Goal: Task Accomplishment & Management: Manage account settings

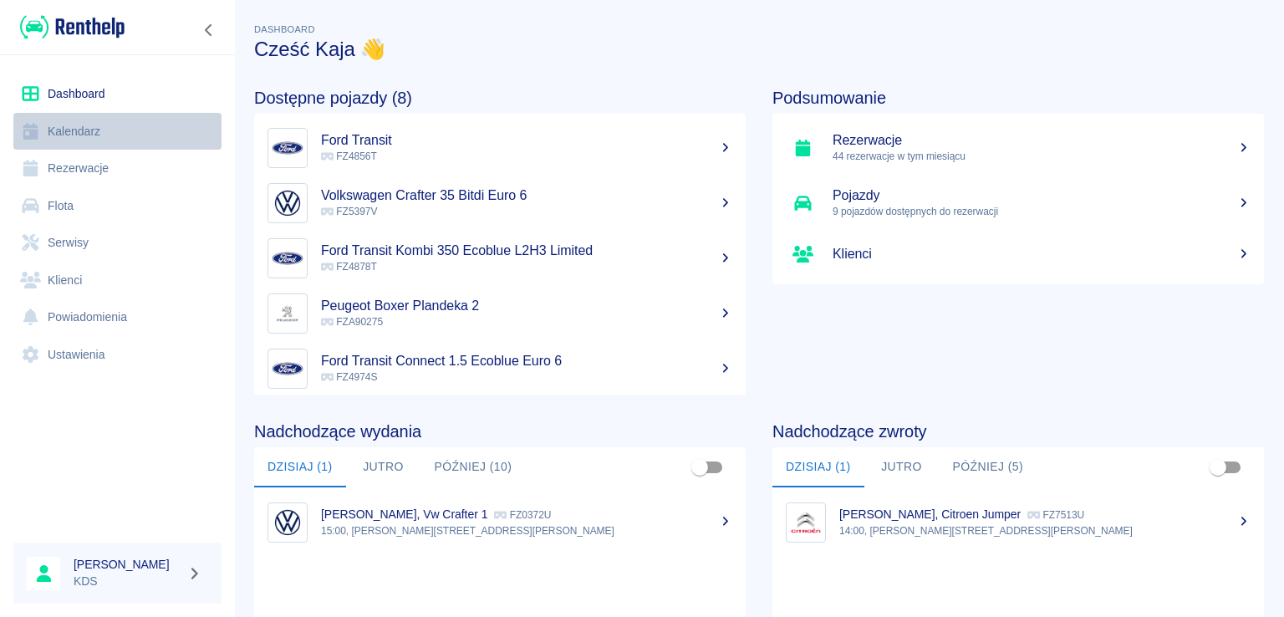
click at [89, 113] on link "Kalendarz" at bounding box center [117, 132] width 208 height 38
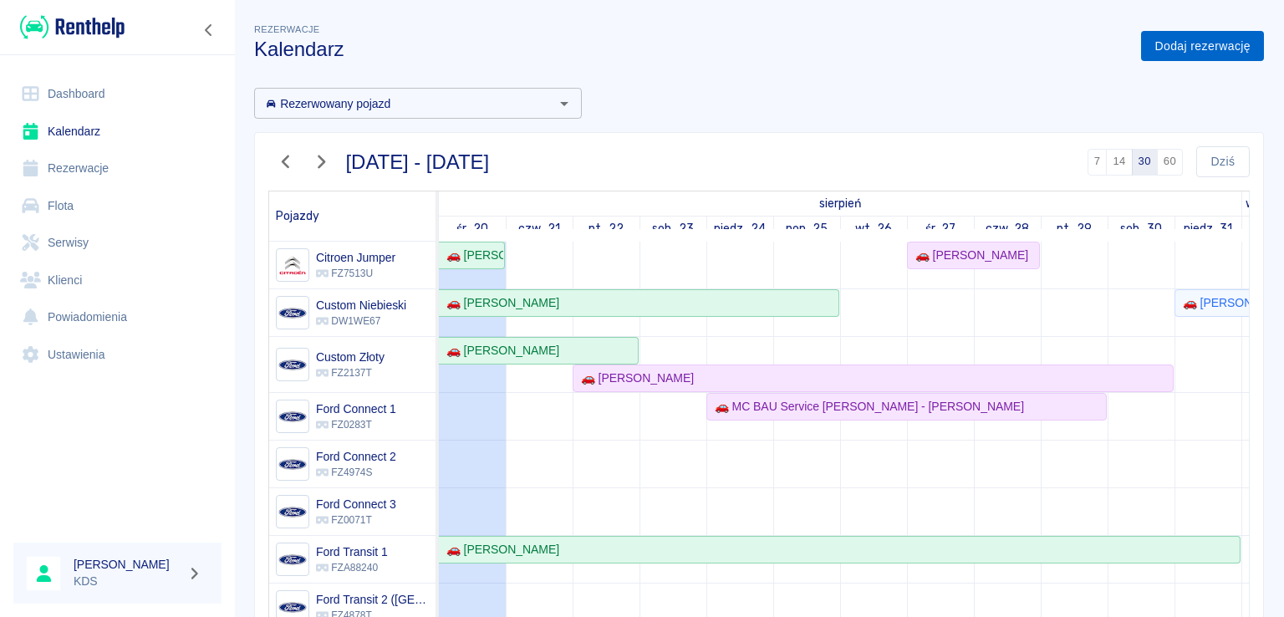
click at [1191, 43] on link "Dodaj rezerwację" at bounding box center [1202, 46] width 123 height 31
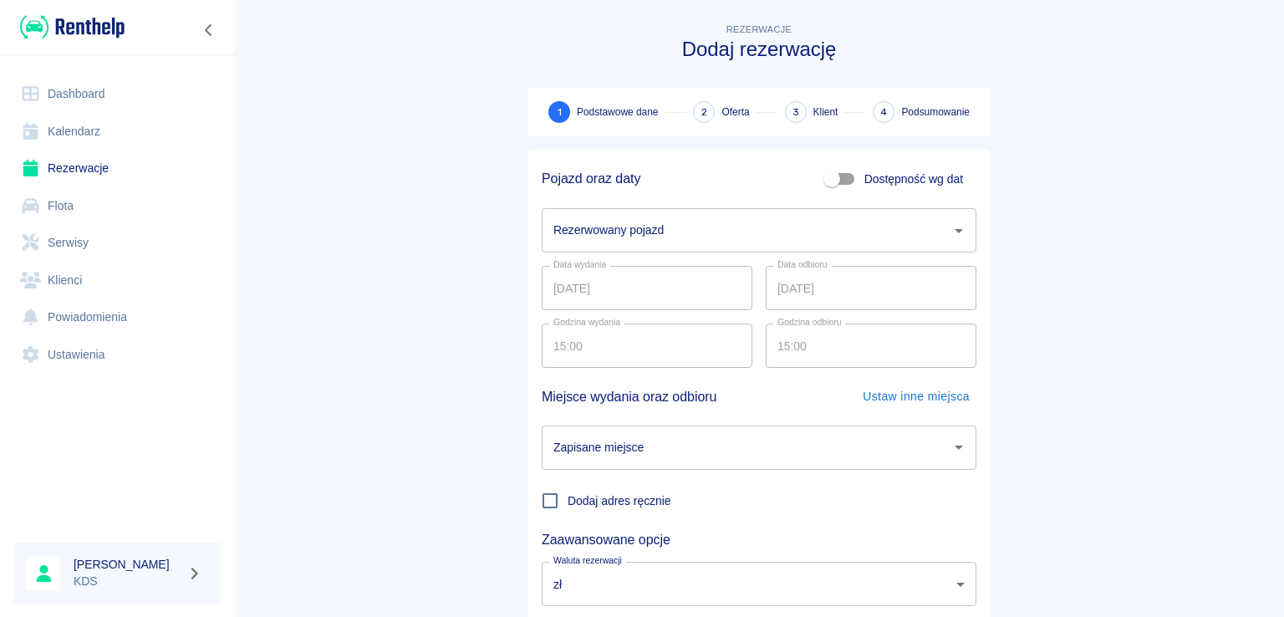
click at [812, 211] on div "Rezerwowany pojazd" at bounding box center [759, 230] width 435 height 44
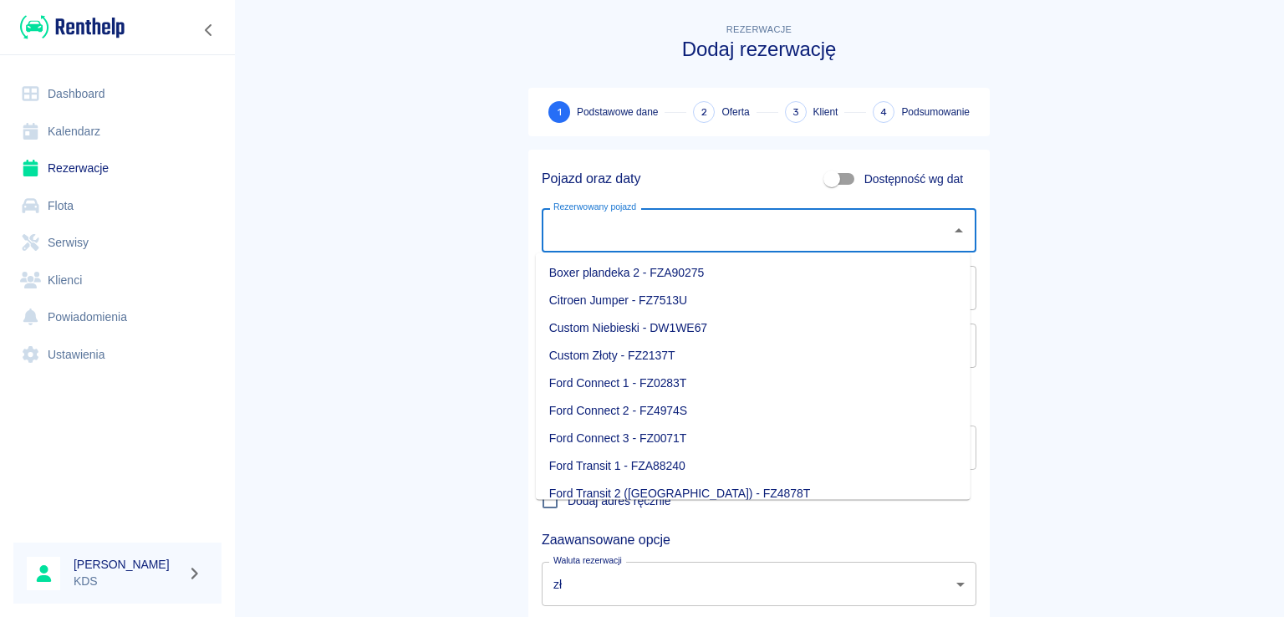
click at [365, 342] on main "Rezerwacje Dodaj rezerwację 1 Podstawowe dane 2 Oferta 3 Klient 4 Podsumowanie …" at bounding box center [759, 348] width 1050 height 657
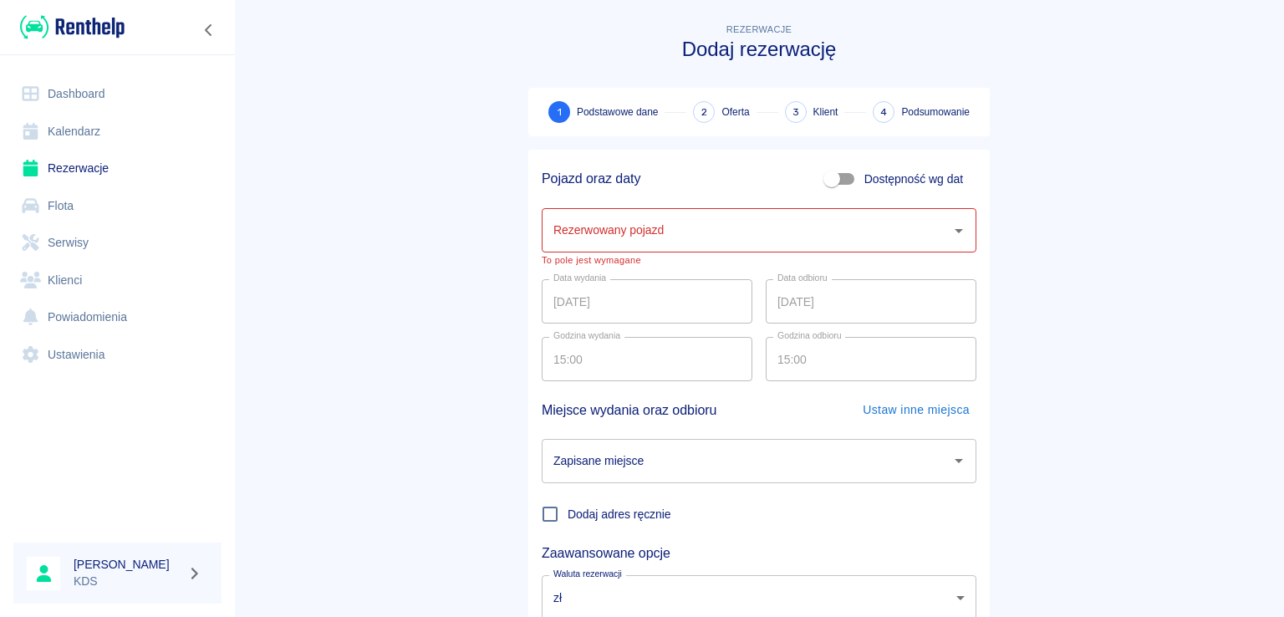
click at [833, 242] on input "Rezerwowany pojazd" at bounding box center [746, 230] width 395 height 29
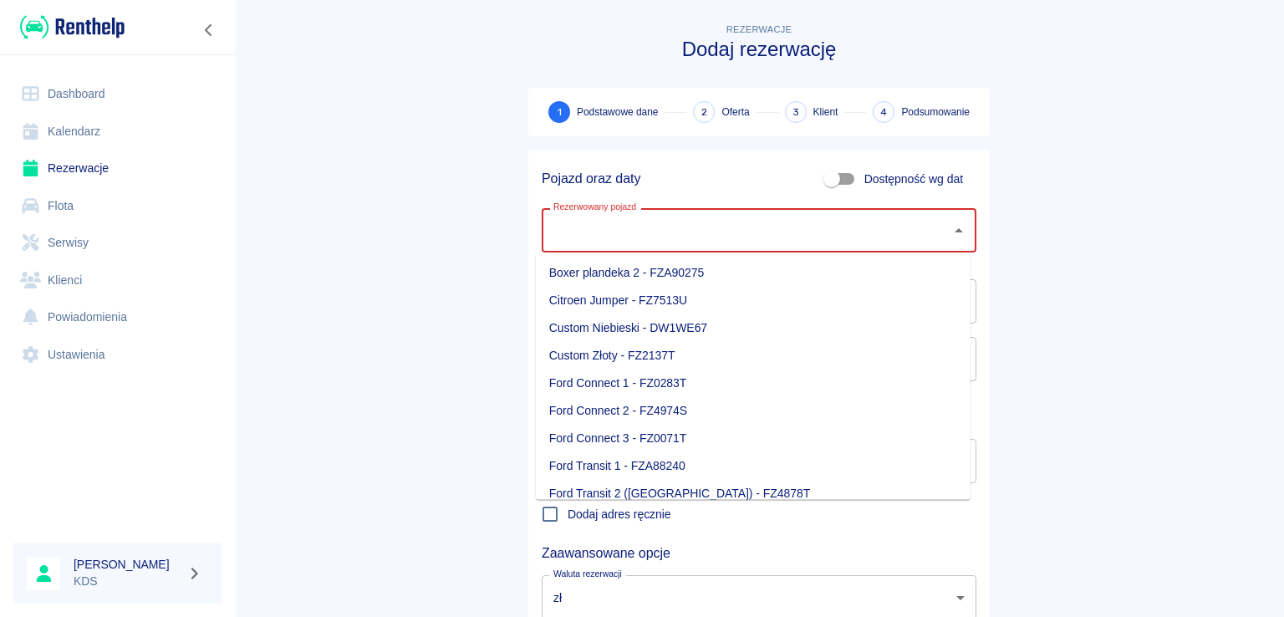
click at [636, 333] on li "Custom Niebieski - DW1WE67" at bounding box center [753, 328] width 435 height 28
type input "Custom Niebieski - DW1WE67"
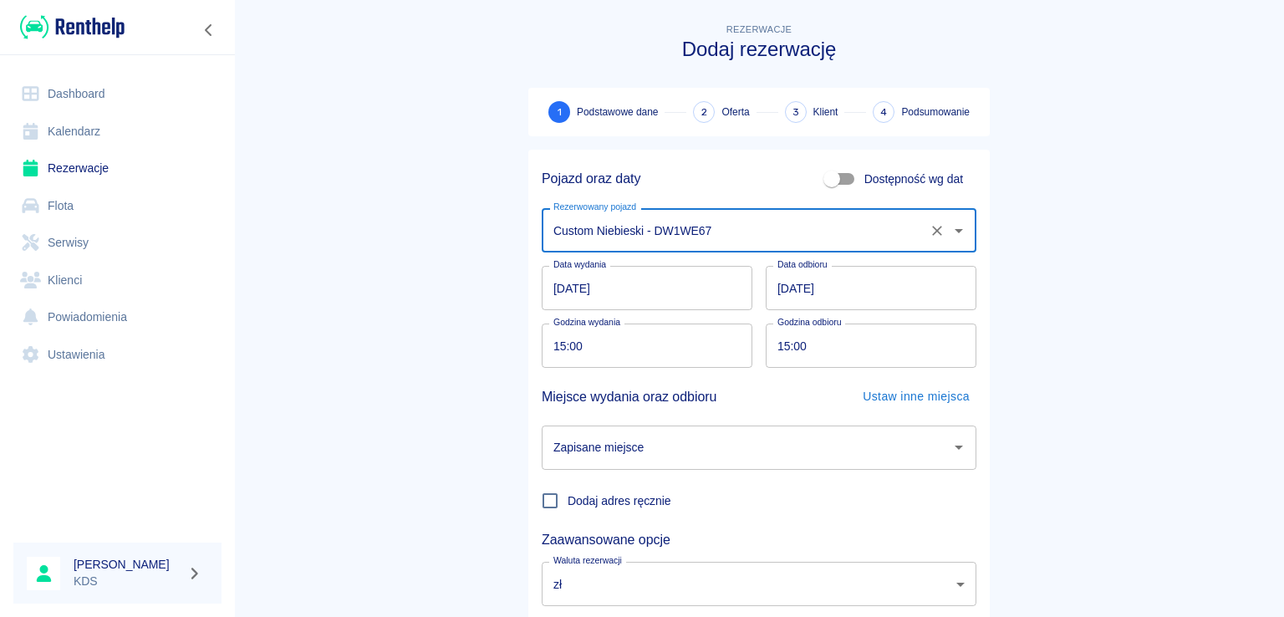
click at [685, 288] on input "[DATE]" at bounding box center [647, 288] width 211 height 44
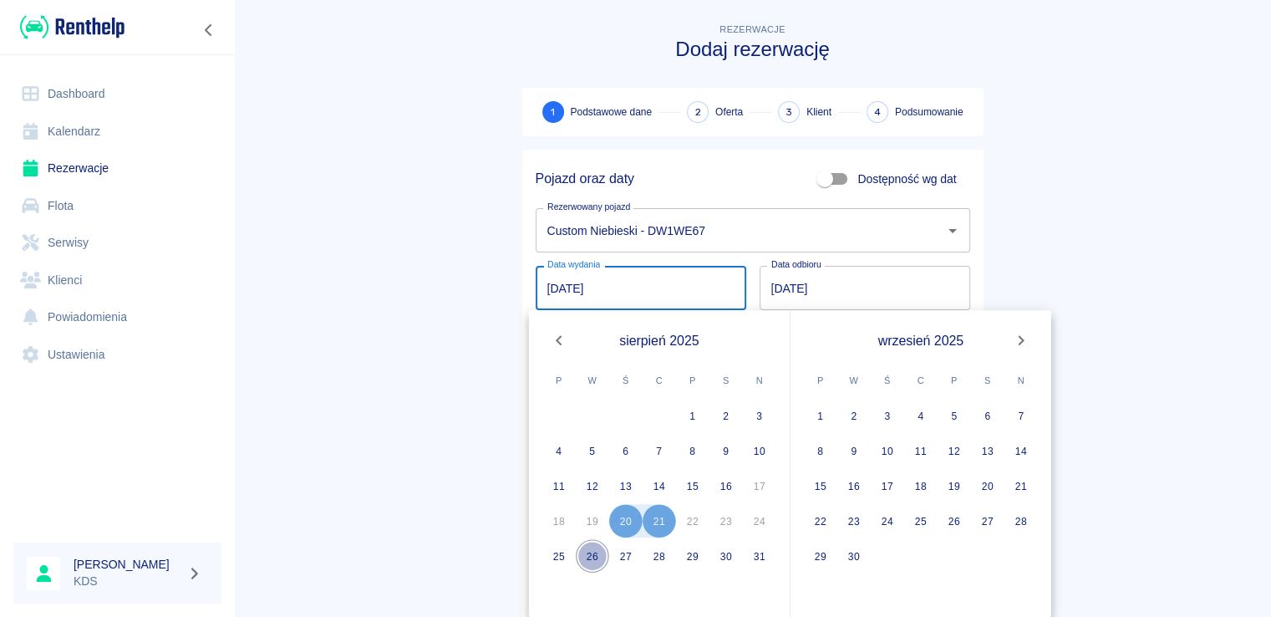
click at [592, 552] on button "26" at bounding box center [592, 555] width 33 height 33
type input "[DATE]"
type input "DD.MM.YYYY"
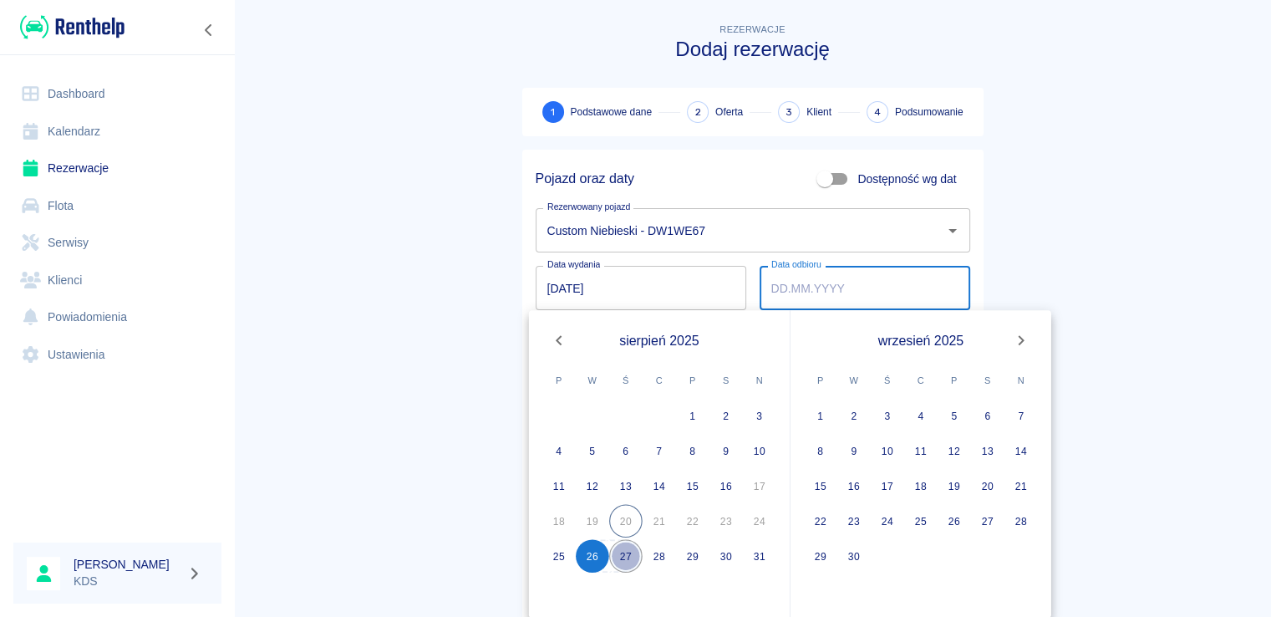
click at [626, 552] on button "27" at bounding box center [625, 555] width 33 height 33
type input "[DATE]"
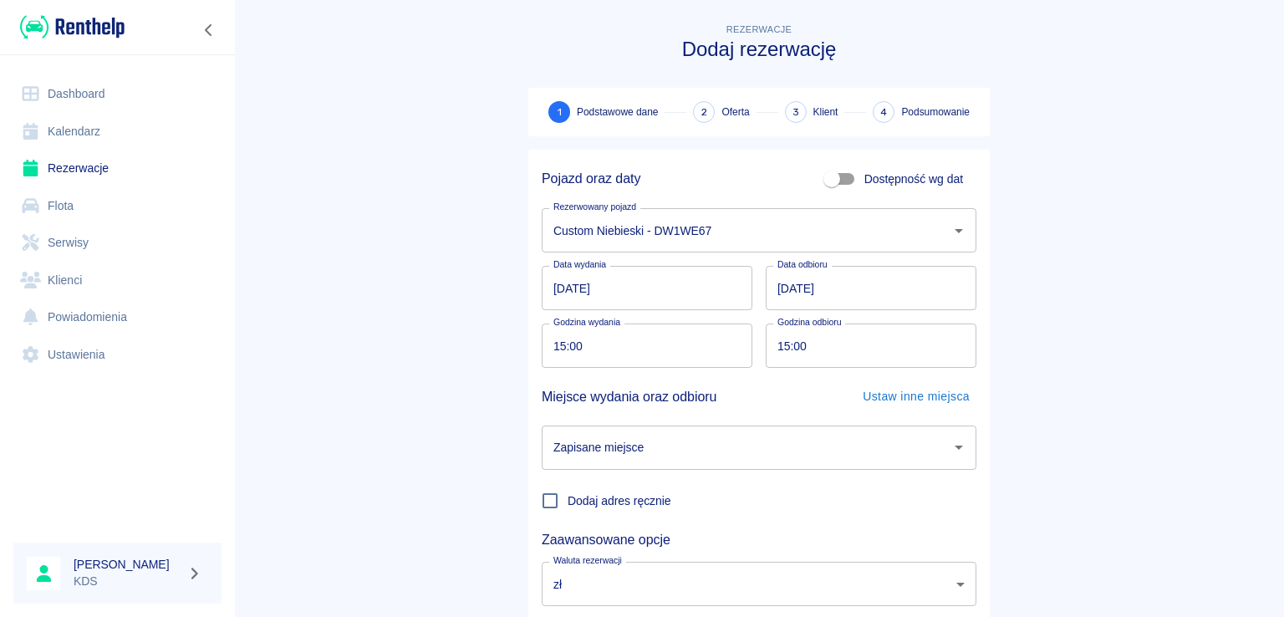
click at [1174, 222] on main "Rezerwacje Dodaj rezerwację 1 Podstawowe dane 2 Oferta 3 Klient 4 Podsumowanie …" at bounding box center [759, 348] width 1050 height 657
click at [664, 337] on input "15:00" at bounding box center [641, 345] width 199 height 44
type input "12:00"
click at [884, 336] on input "15:00" at bounding box center [865, 345] width 199 height 44
type input "12:00"
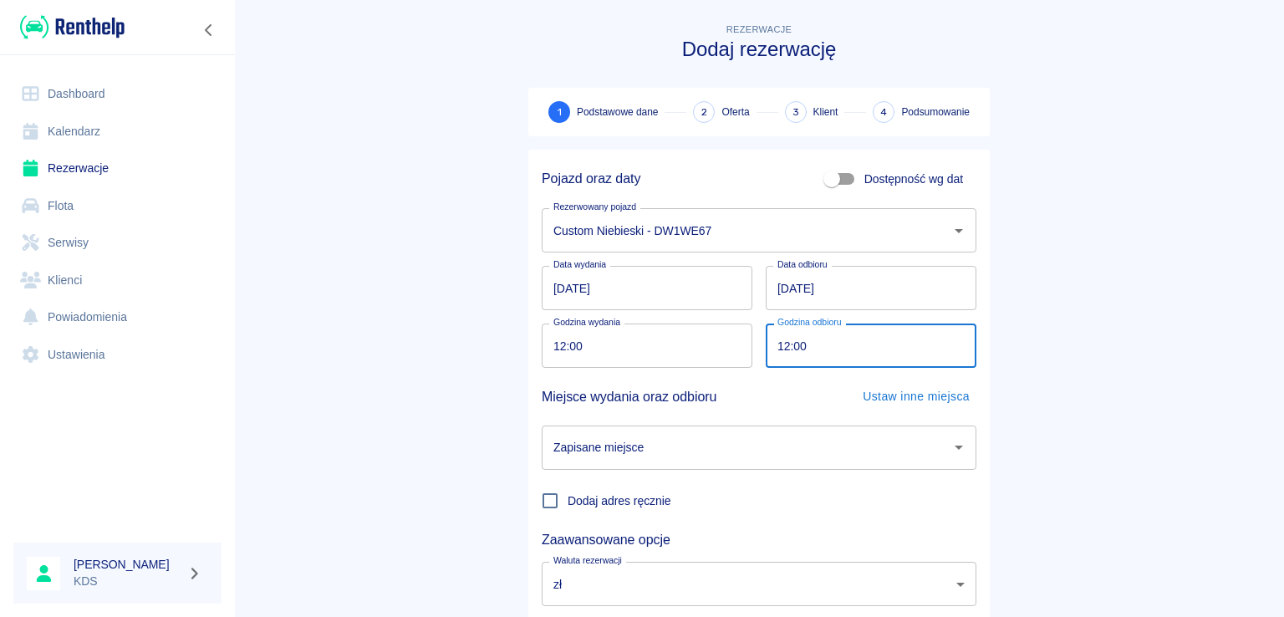
click at [823, 461] on input "Zapisane miejsce" at bounding box center [746, 447] width 395 height 29
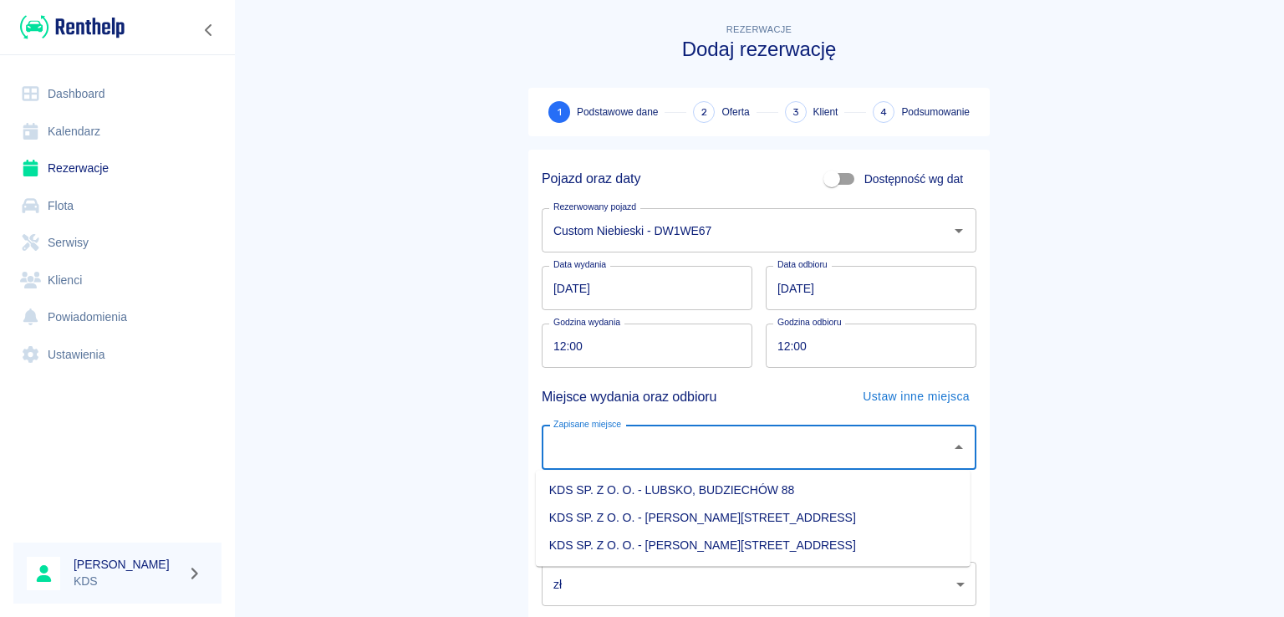
click at [723, 549] on li "KDS SP. Z O. O. - [PERSON_NAME][STREET_ADDRESS]" at bounding box center [753, 546] width 435 height 28
type input "KDS SP. Z O. O. - [PERSON_NAME][STREET_ADDRESS]"
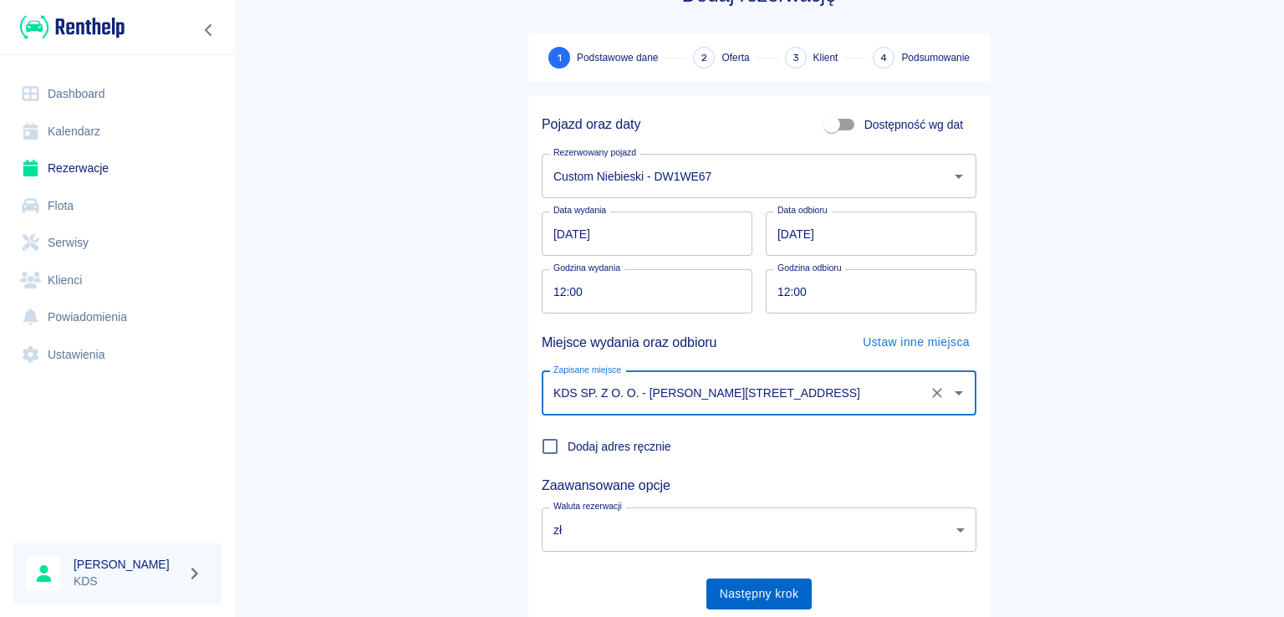
scroll to position [109, 0]
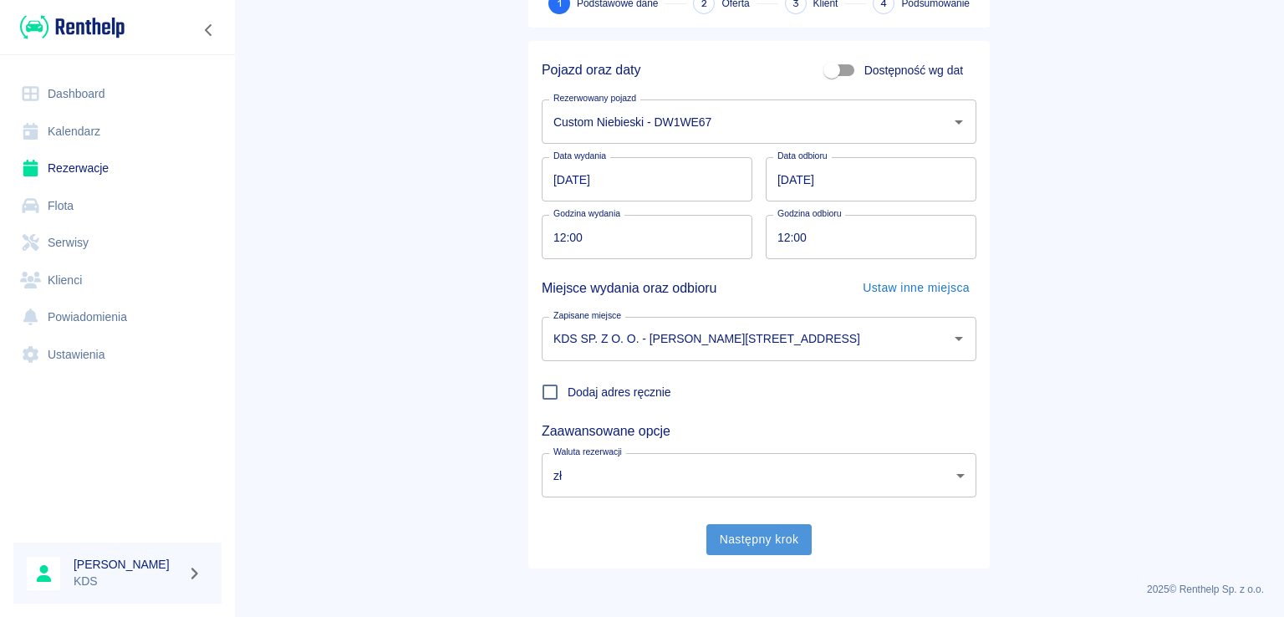
click at [745, 547] on button "Następny krok" at bounding box center [759, 539] width 106 height 31
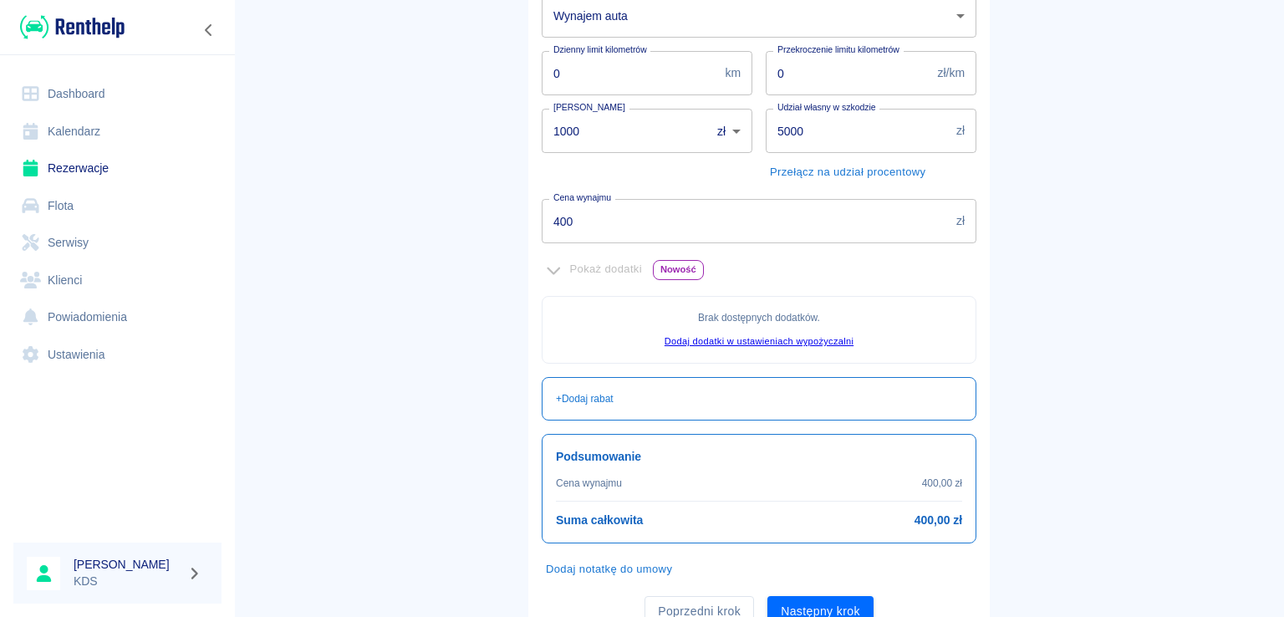
scroll to position [325, 0]
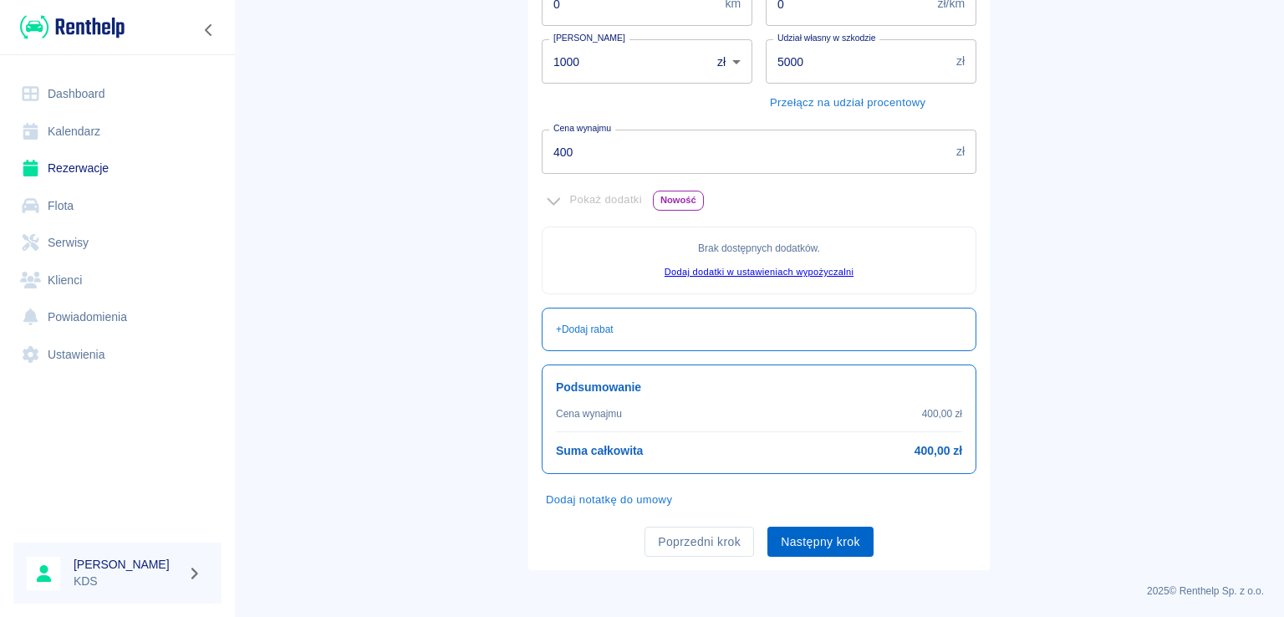
click at [830, 550] on button "Następny krok" at bounding box center [820, 542] width 106 height 31
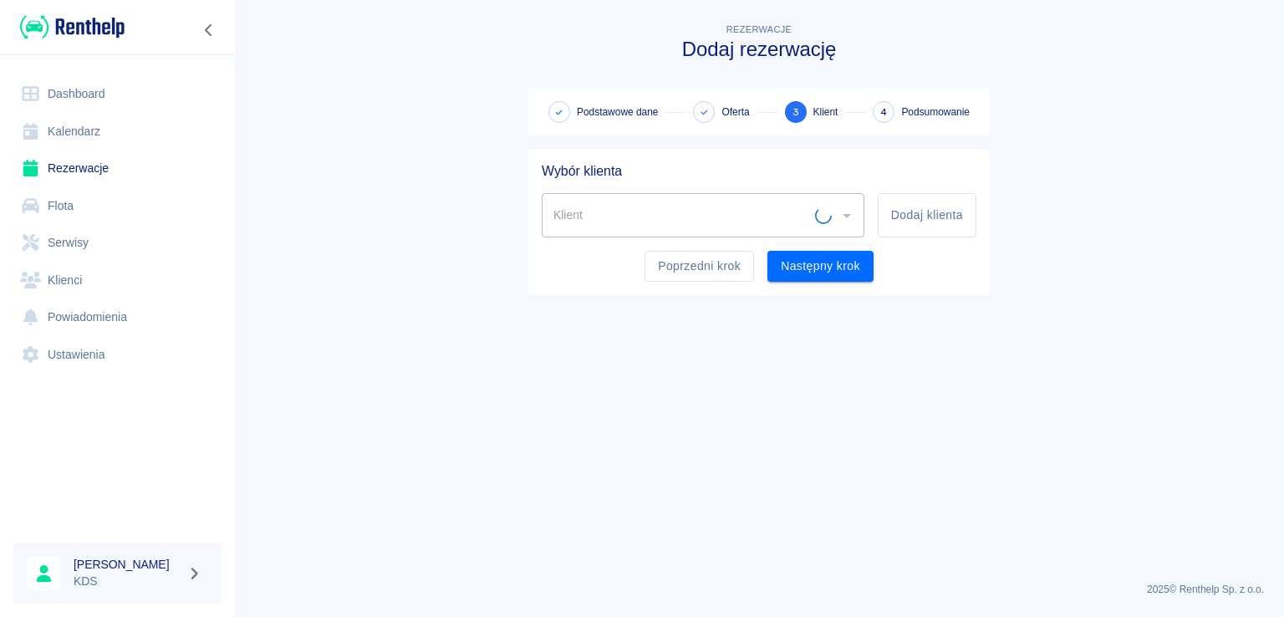
scroll to position [0, 0]
click at [886, 212] on button "Dodaj klienta" at bounding box center [927, 215] width 99 height 44
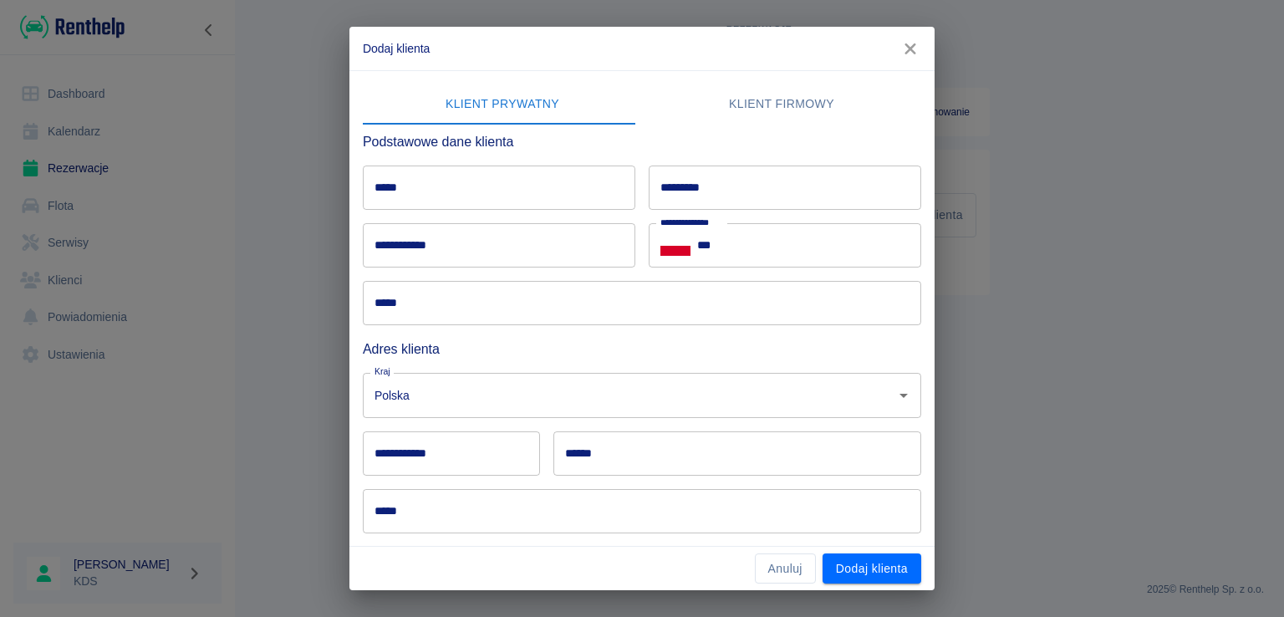
click at [532, 181] on input "*****" at bounding box center [499, 187] width 272 height 44
type input "******"
click at [701, 176] on div "********* *********" at bounding box center [785, 187] width 272 height 44
type input "***"
click at [599, 232] on input "**********" at bounding box center [499, 245] width 272 height 44
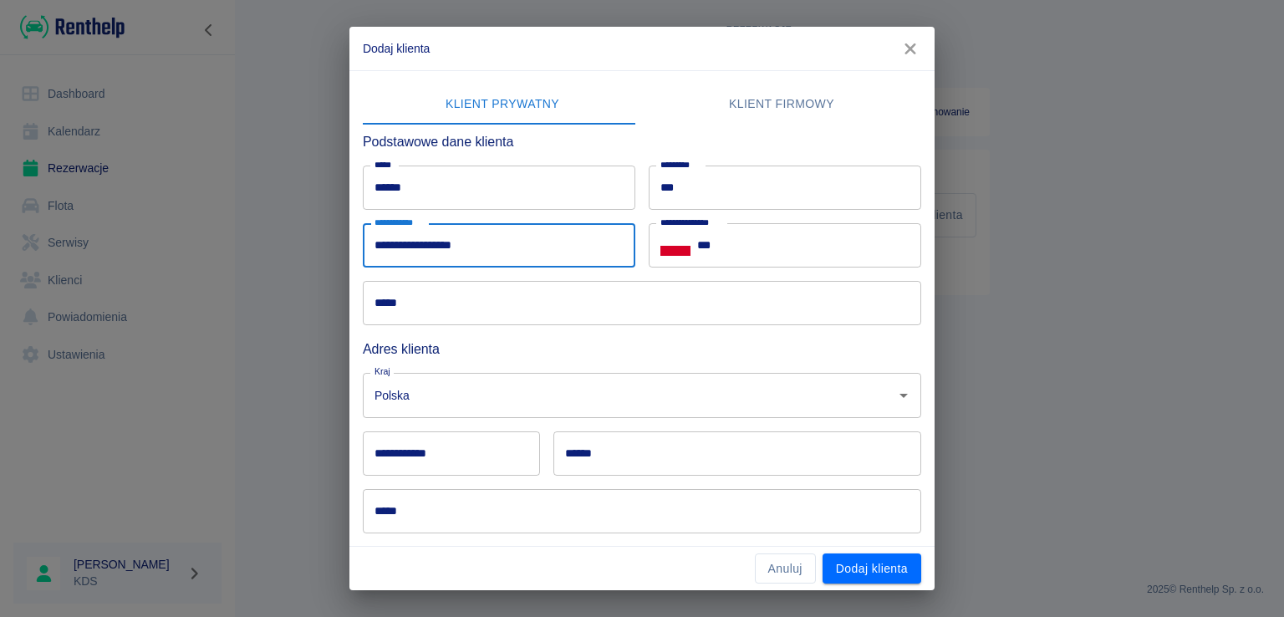
type input "**********"
click at [853, 241] on input "***" at bounding box center [809, 245] width 224 height 44
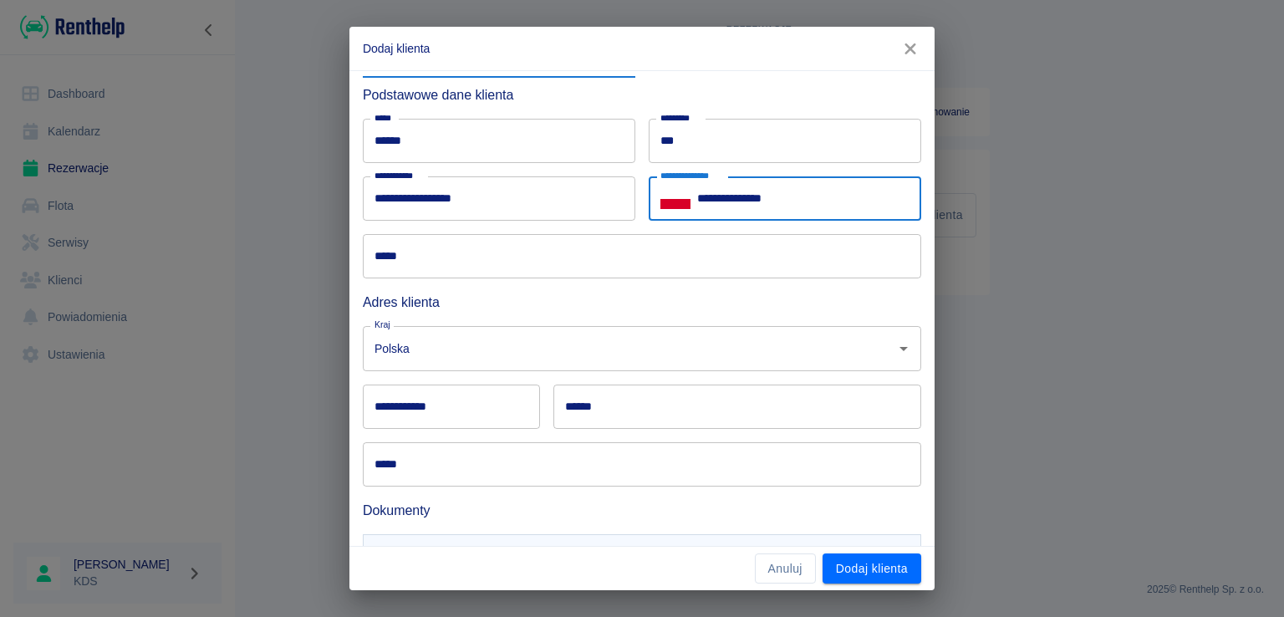
scroll to position [135, 0]
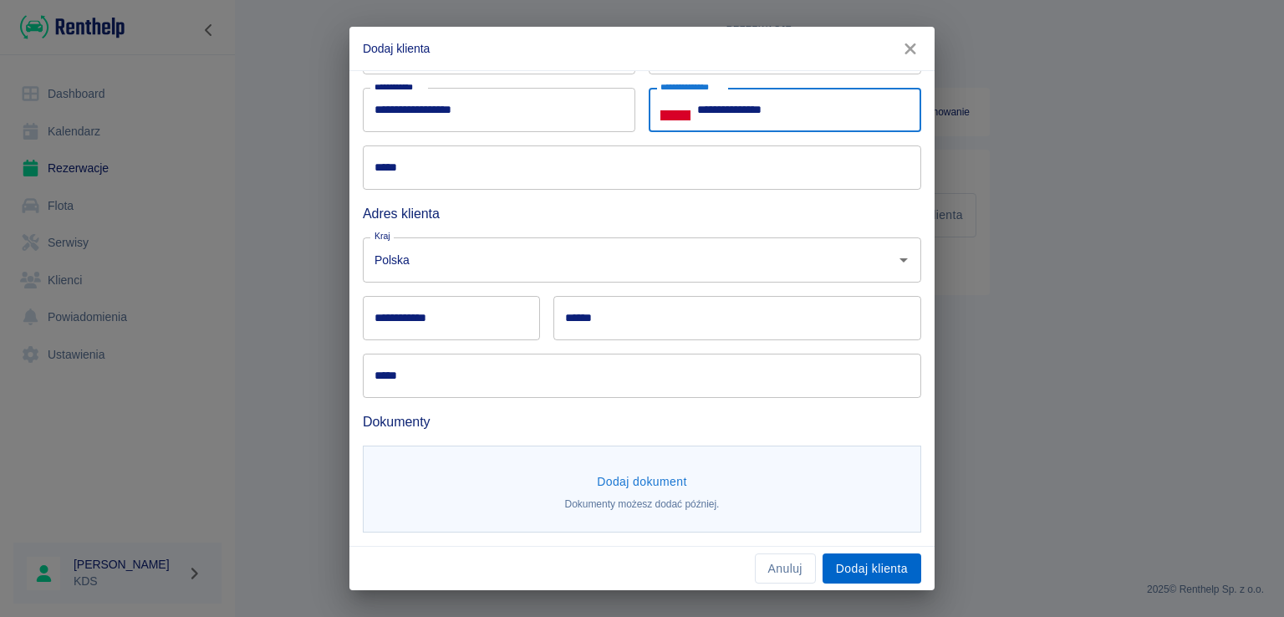
type input "**********"
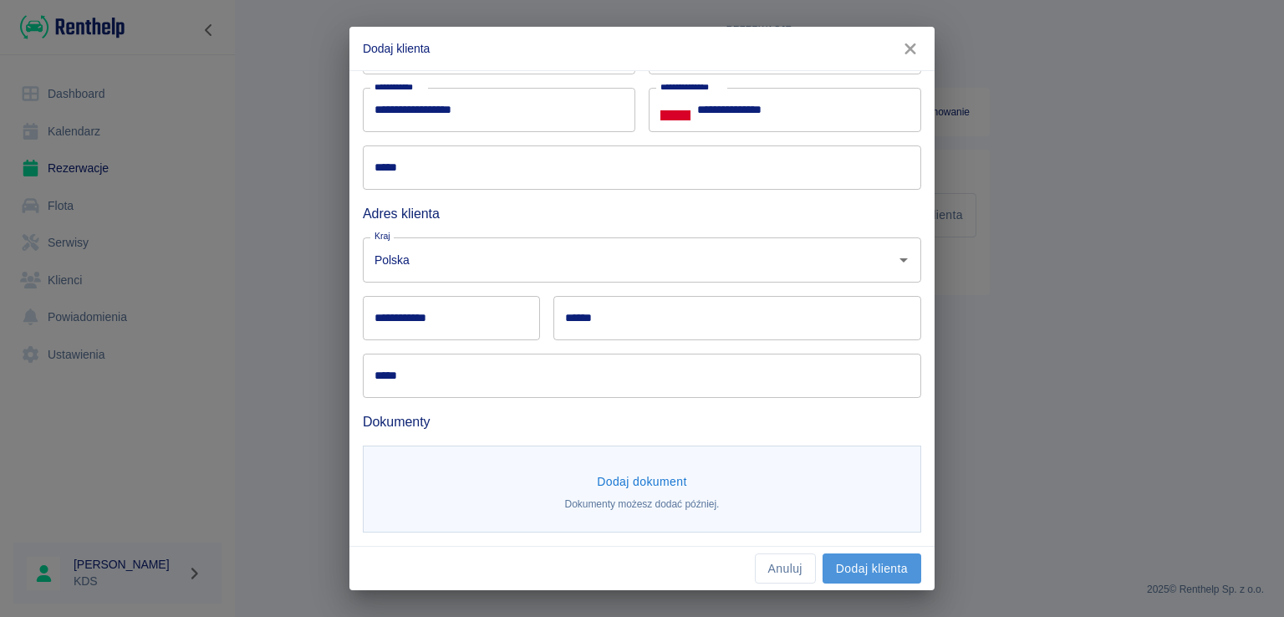
click at [851, 556] on button "Dodaj klienta" at bounding box center [871, 568] width 99 height 31
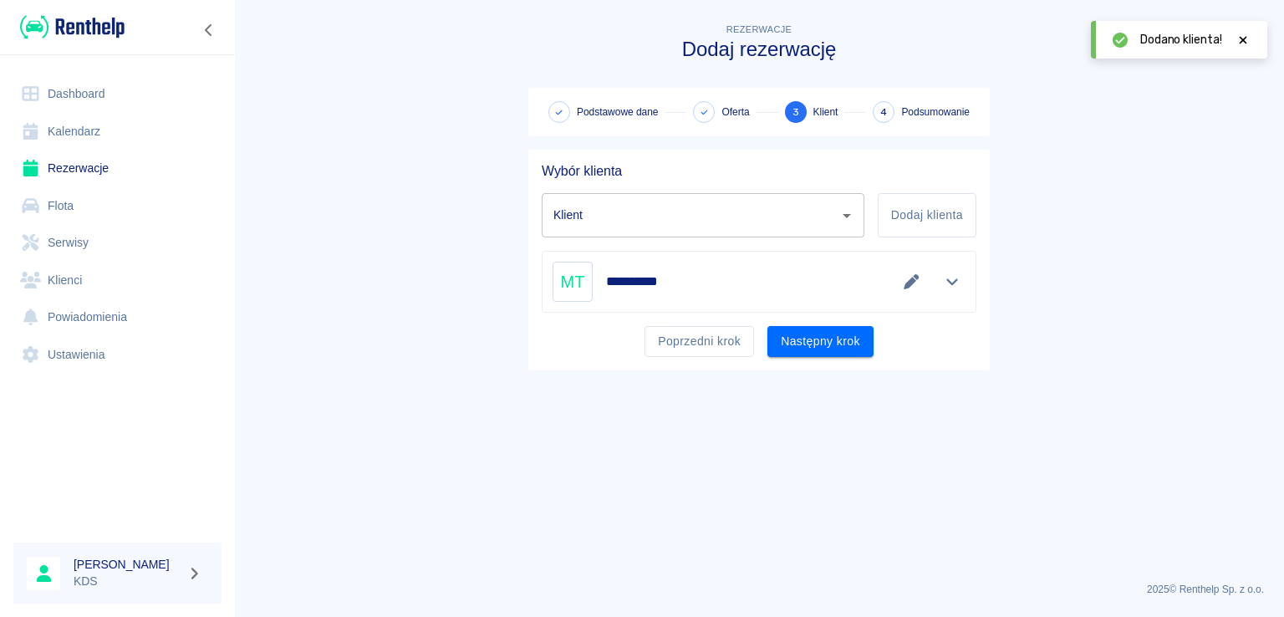
type input "[PERSON_NAME] ([PHONE_NUMBER])"
click at [802, 340] on button "Następny krok" at bounding box center [820, 341] width 106 height 31
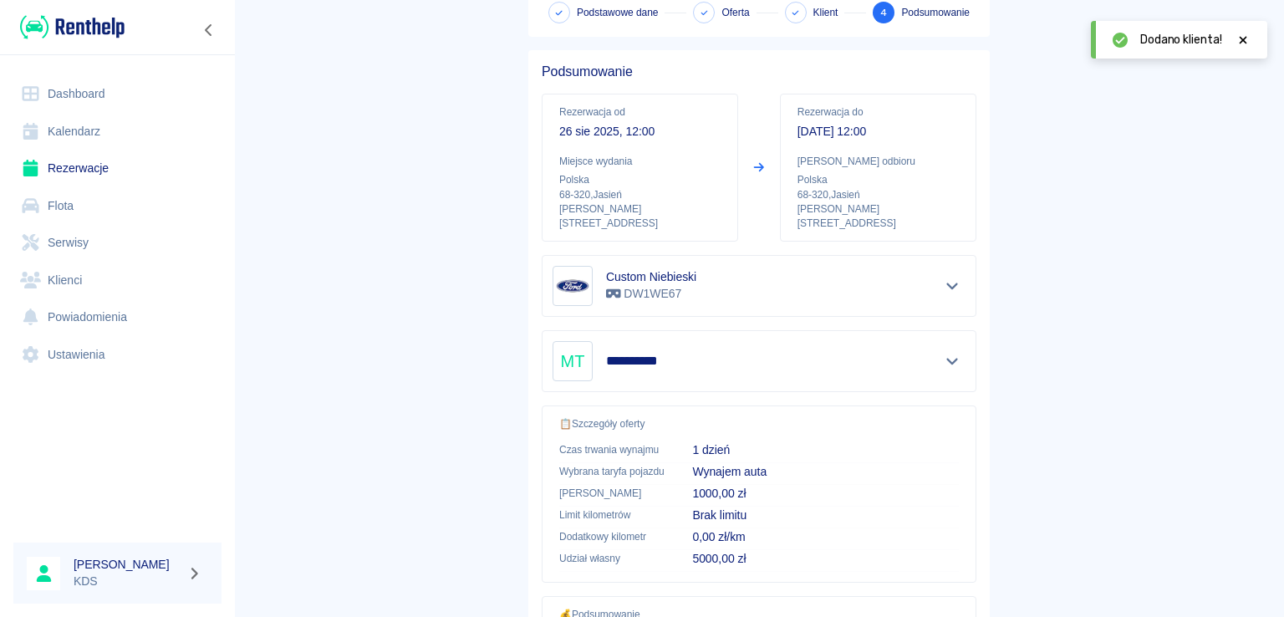
scroll to position [283, 0]
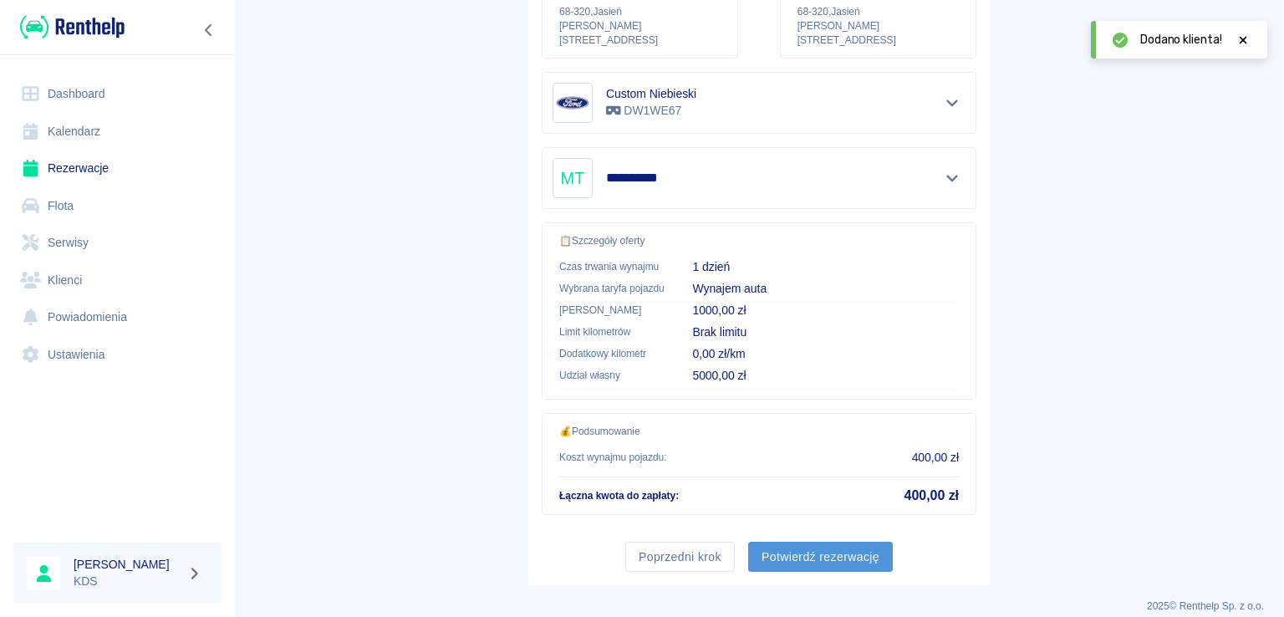
click at [800, 542] on button "Potwierdź rezerwację" at bounding box center [820, 557] width 145 height 31
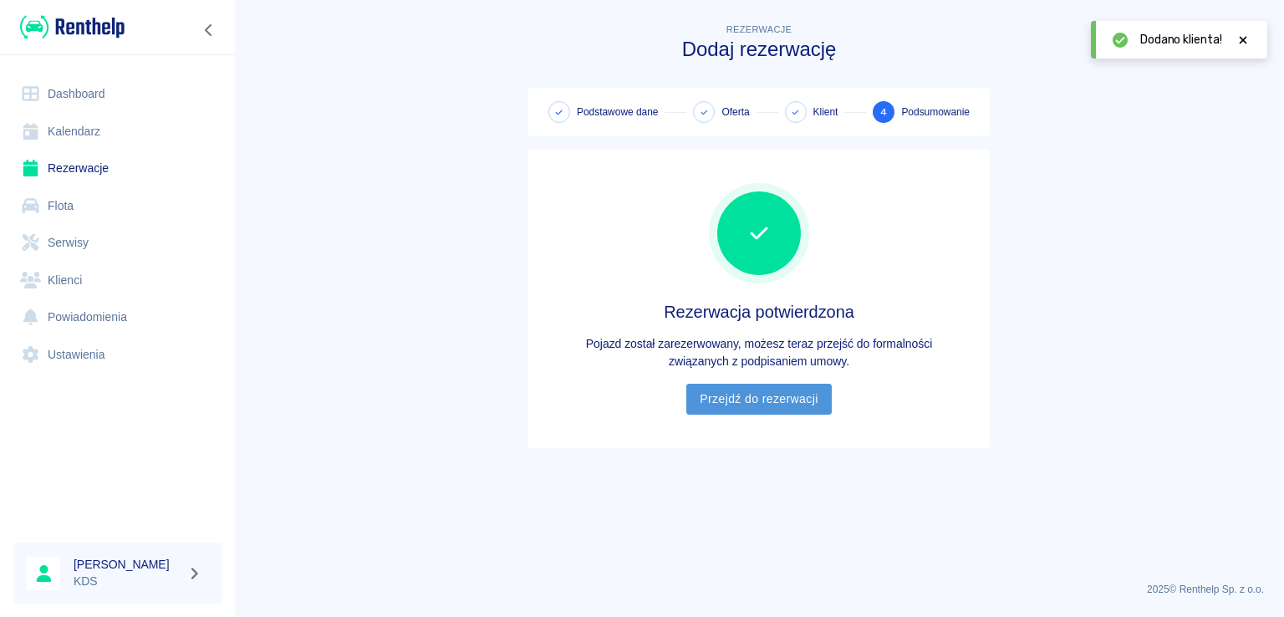
click at [735, 411] on link "Przejdź do rezerwacji" at bounding box center [758, 399] width 145 height 31
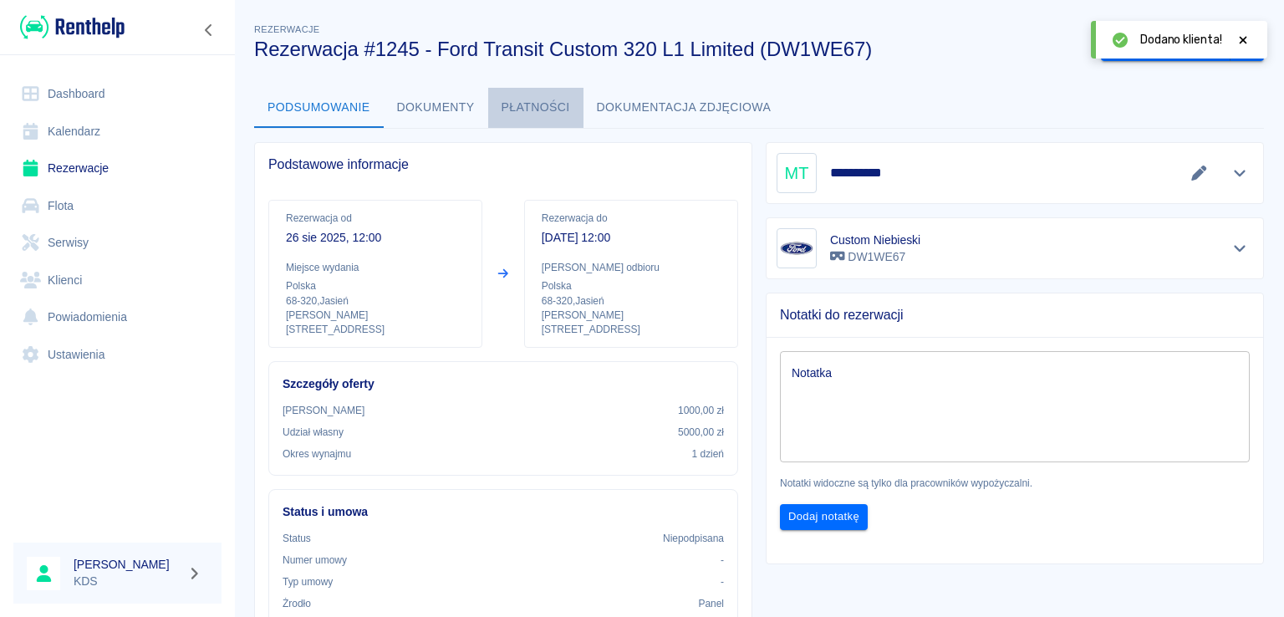
click at [548, 111] on button "Płatności" at bounding box center [535, 108] width 95 height 40
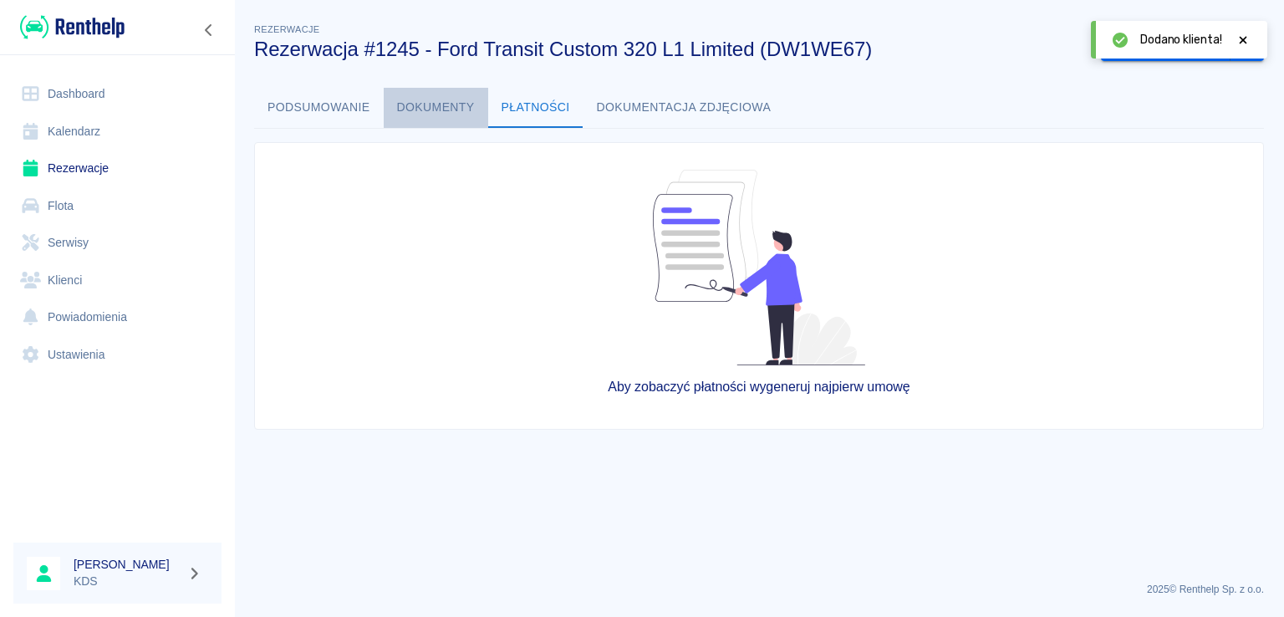
drag, startPoint x: 458, startPoint y: 109, endPoint x: 392, endPoint y: 117, distance: 66.6
click at [454, 108] on button "Dokumenty" at bounding box center [436, 108] width 104 height 40
click at [332, 120] on button "Podsumowanie" at bounding box center [319, 108] width 130 height 40
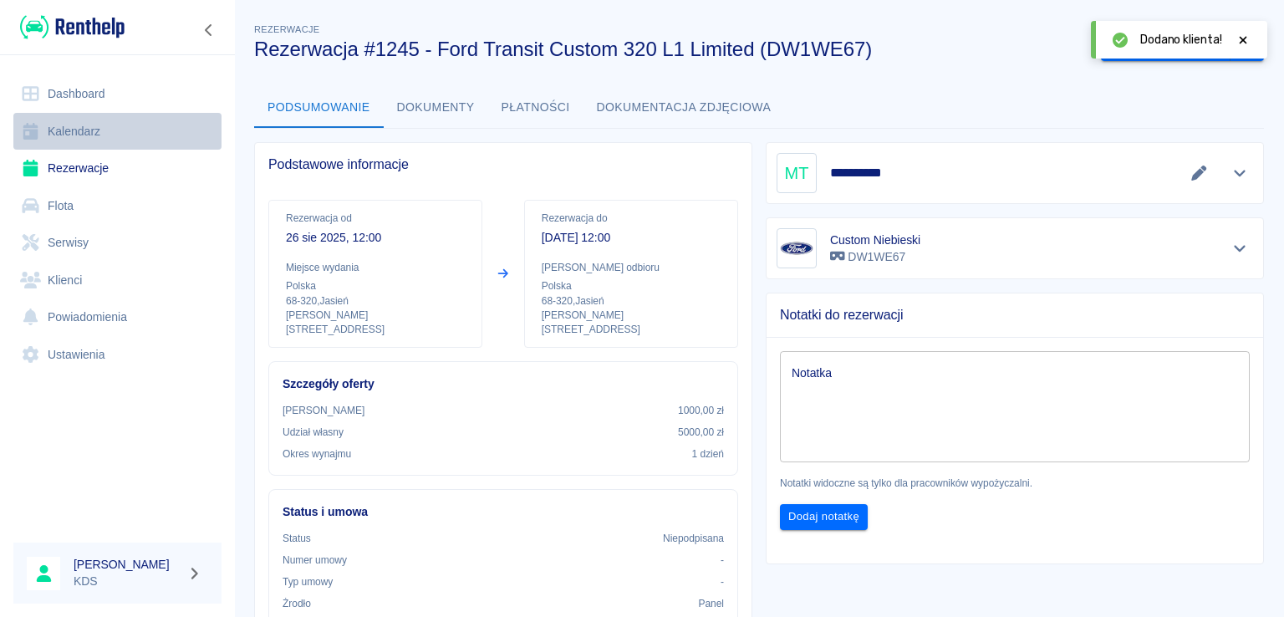
click at [59, 128] on link "Kalendarz" at bounding box center [117, 132] width 208 height 38
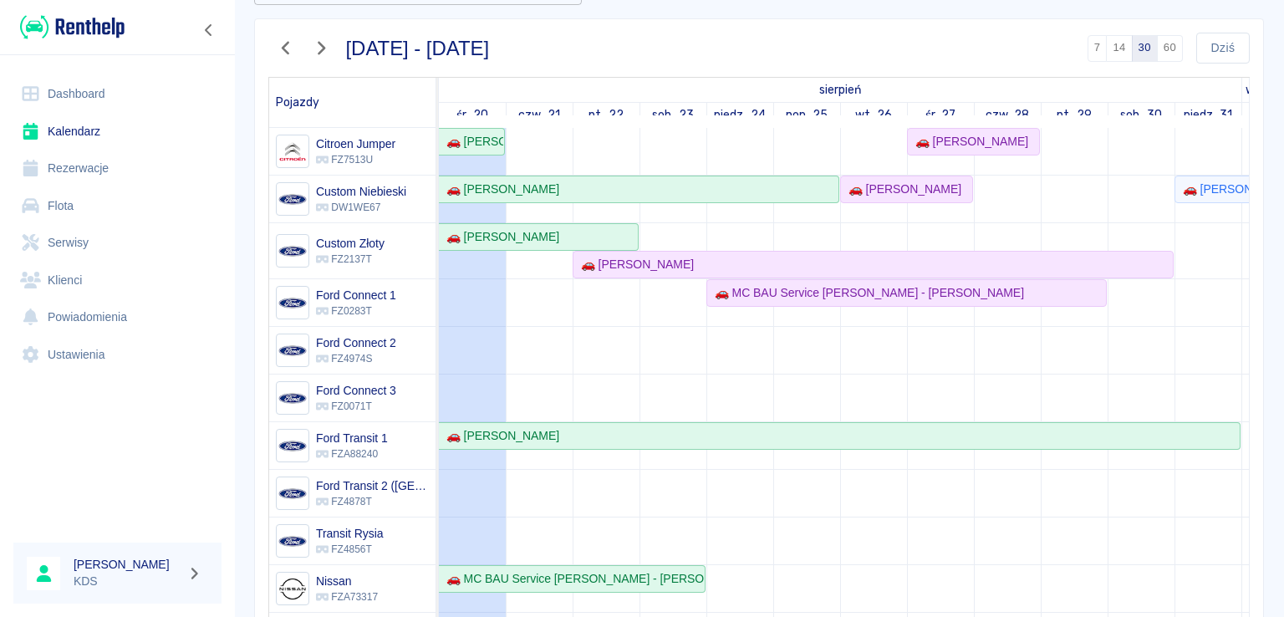
scroll to position [115, 0]
drag, startPoint x: 1273, startPoint y: 379, endPoint x: 1283, endPoint y: 339, distance: 42.2
click at [1283, 339] on div "Rezerwacje Kalendarz Dodaj rezerwację Rezerwowany pojazd Rezerwowany pojazd [DA…" at bounding box center [759, 308] width 1050 height 617
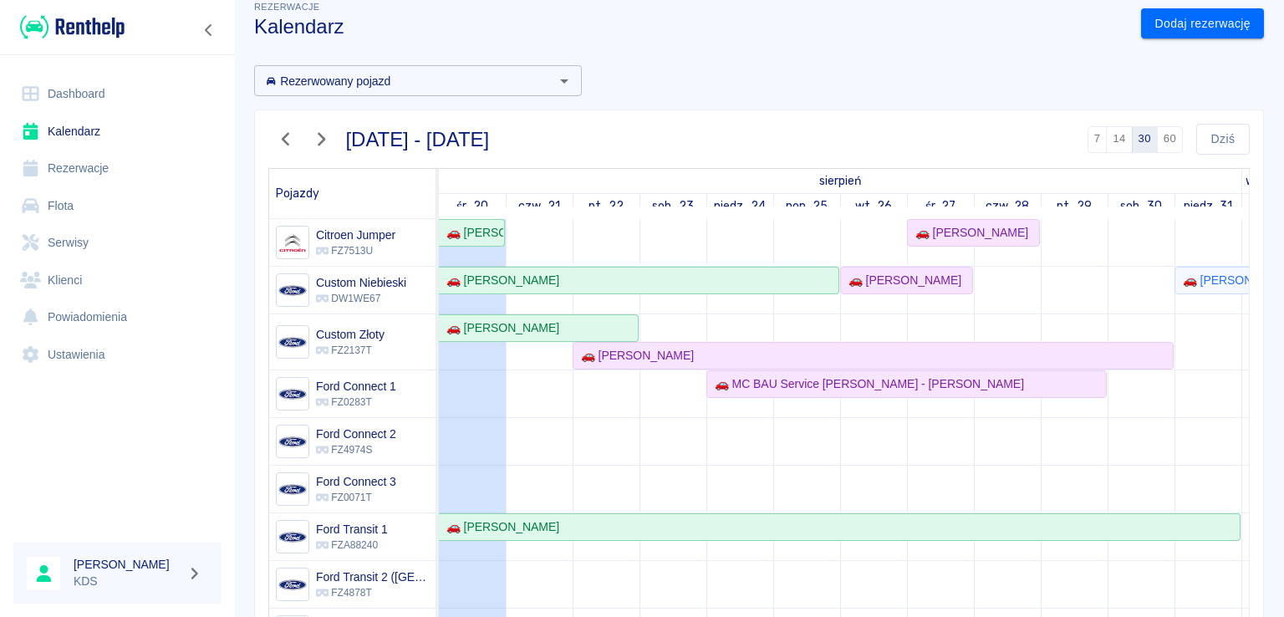
scroll to position [0, 0]
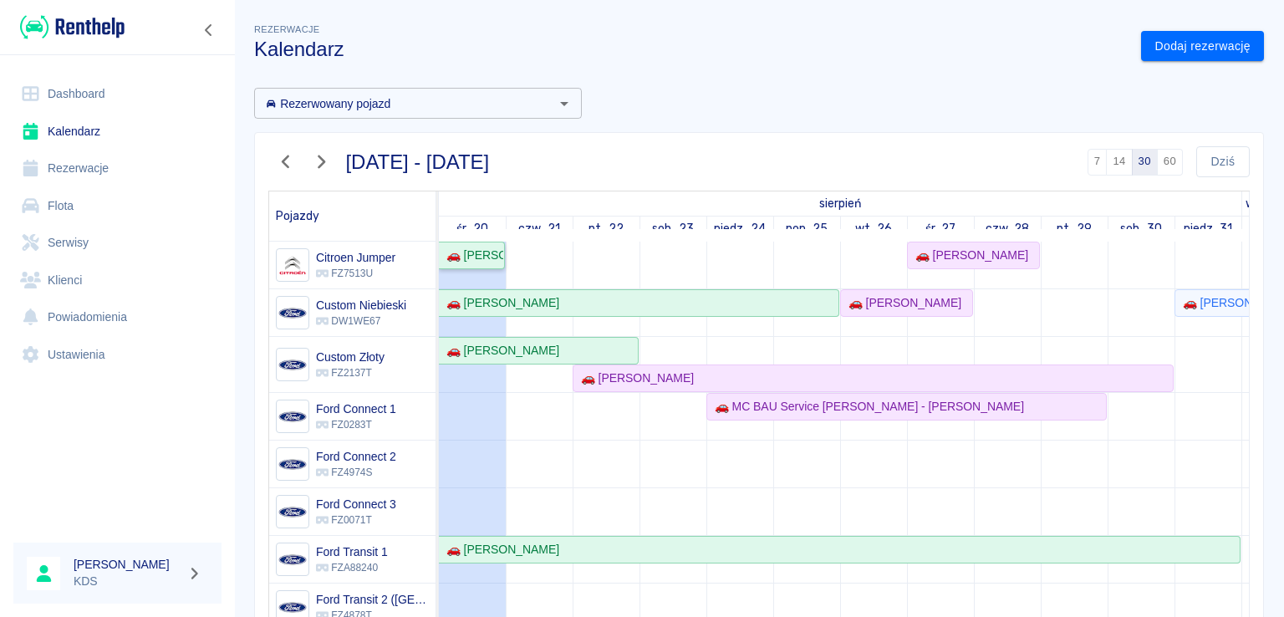
click at [473, 267] on link "🚗 [PERSON_NAME]" at bounding box center [472, 256] width 66 height 28
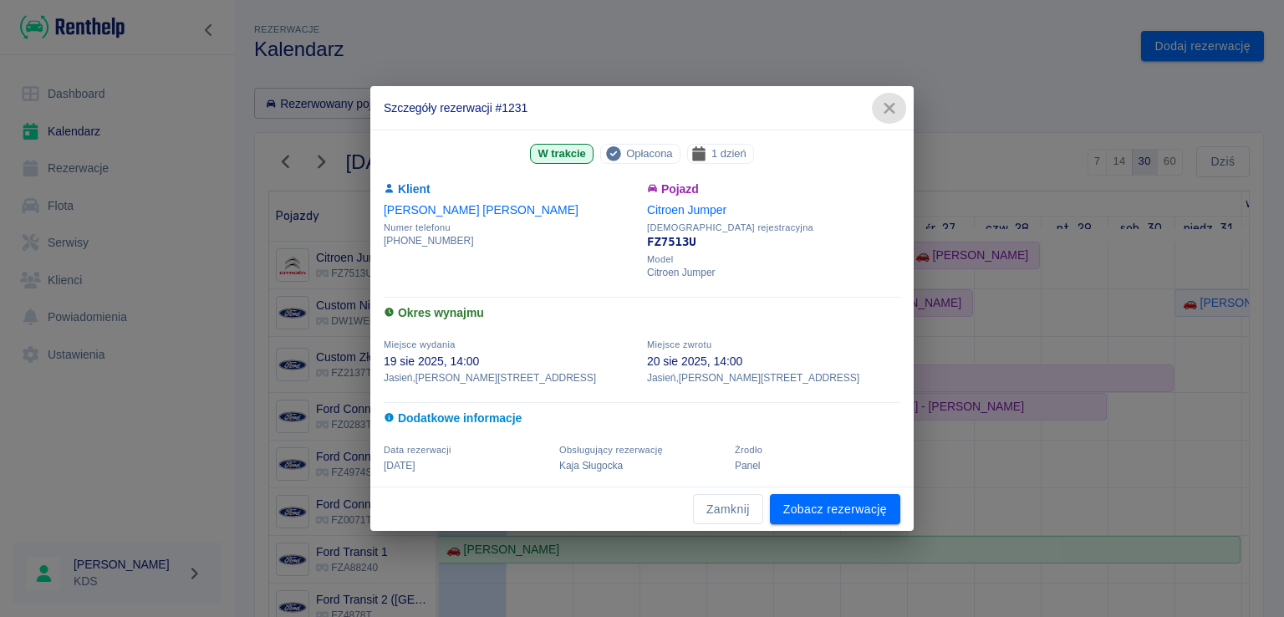
drag, startPoint x: 886, startPoint y: 110, endPoint x: 889, endPoint y: 100, distance: 10.6
click at [886, 111] on icon "button" at bounding box center [888, 108] width 11 height 11
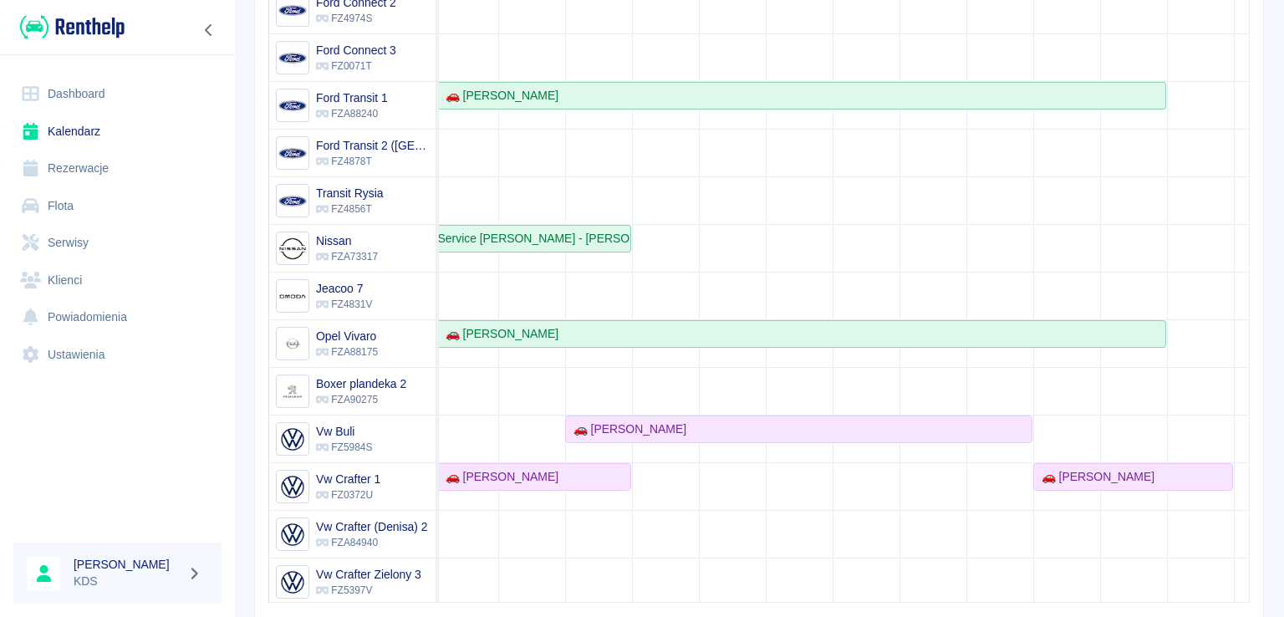
scroll to position [196, 138]
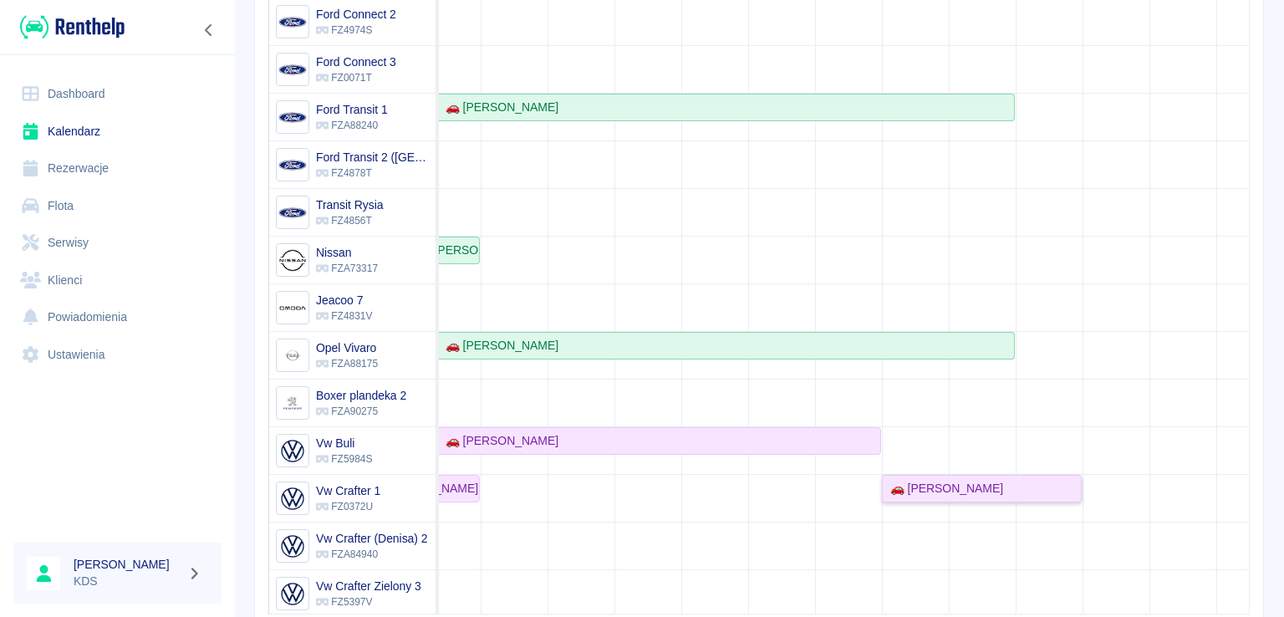
click at [1067, 492] on div "🚗 [PERSON_NAME]" at bounding box center [981, 489] width 196 height 18
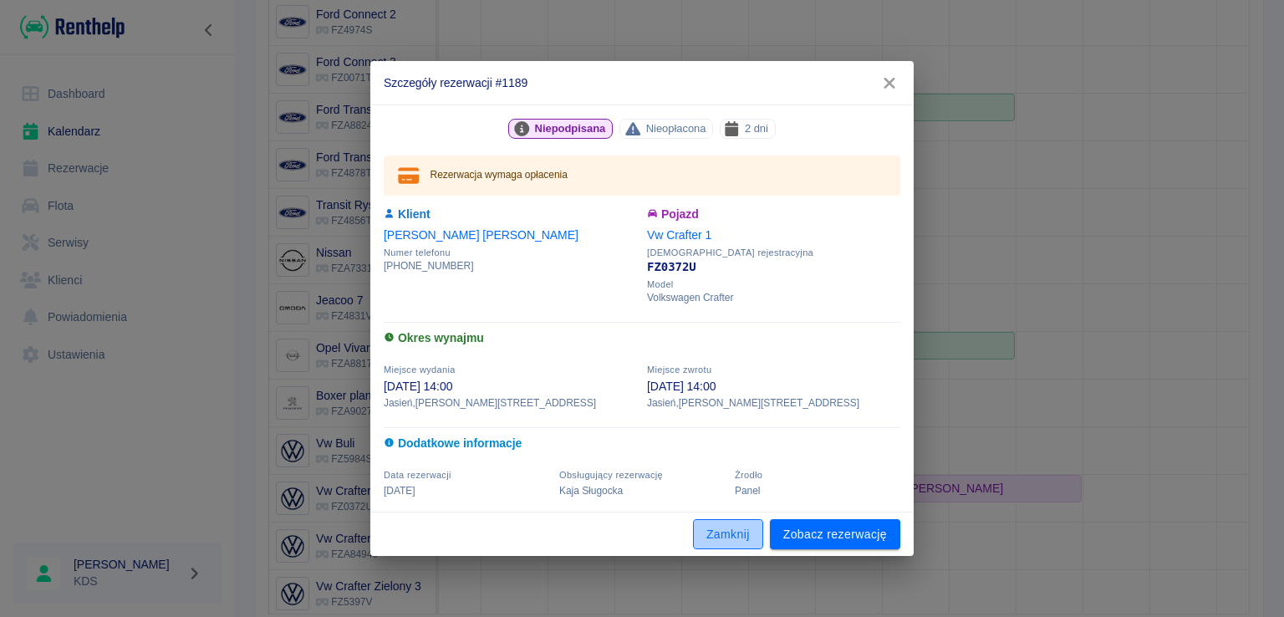
click at [726, 530] on button "Zamknij" at bounding box center [728, 534] width 70 height 31
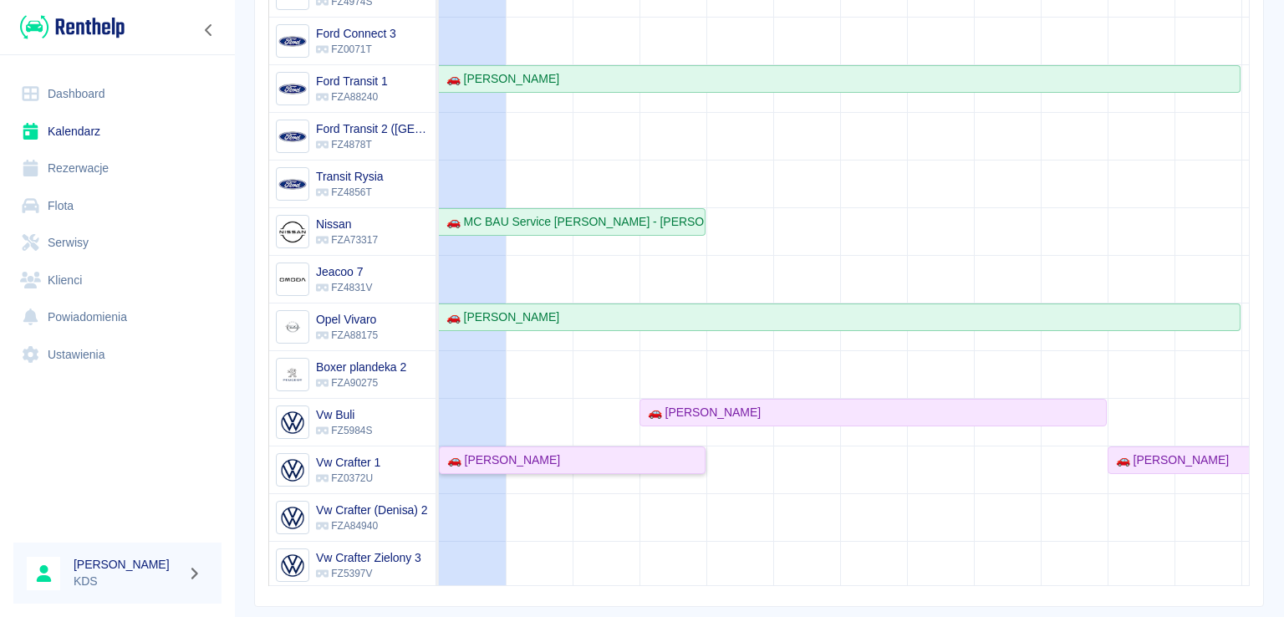
click at [629, 465] on div "🚗 [PERSON_NAME]" at bounding box center [571, 460] width 263 height 18
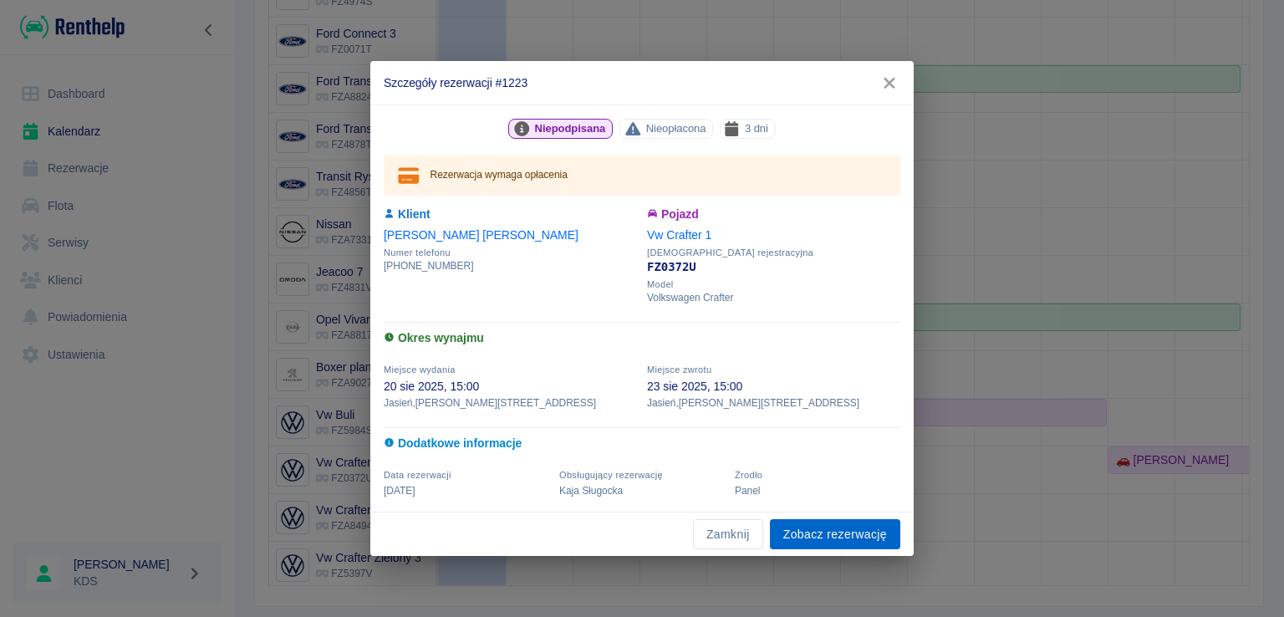
click at [779, 534] on link "Zobacz rezerwację" at bounding box center [835, 534] width 130 height 31
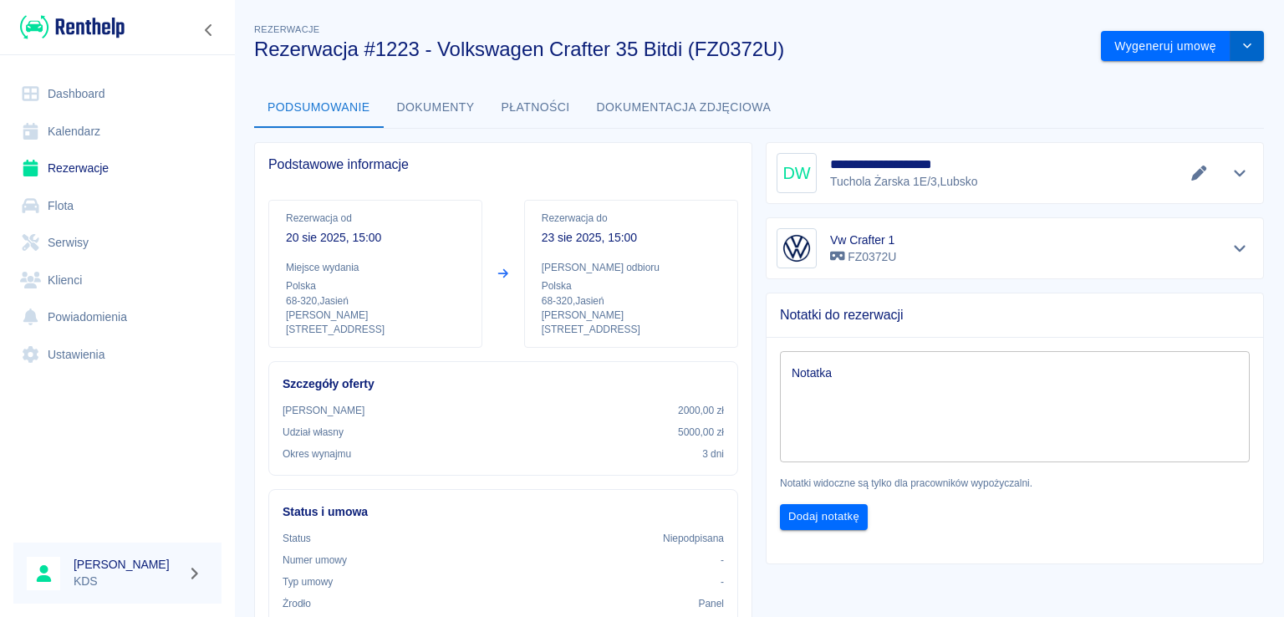
click at [1240, 48] on icon "drop-down" at bounding box center [1246, 45] width 13 height 11
click at [946, 99] on div "Podsumowanie Dokumenty Płatności Dokumentacja zdjęciowa" at bounding box center [759, 108] width 1010 height 40
click at [1230, 56] on button "drop-down" at bounding box center [1246, 46] width 33 height 31
click at [1161, 86] on li "Modyfikuj rezerwację" at bounding box center [1169, 82] width 135 height 28
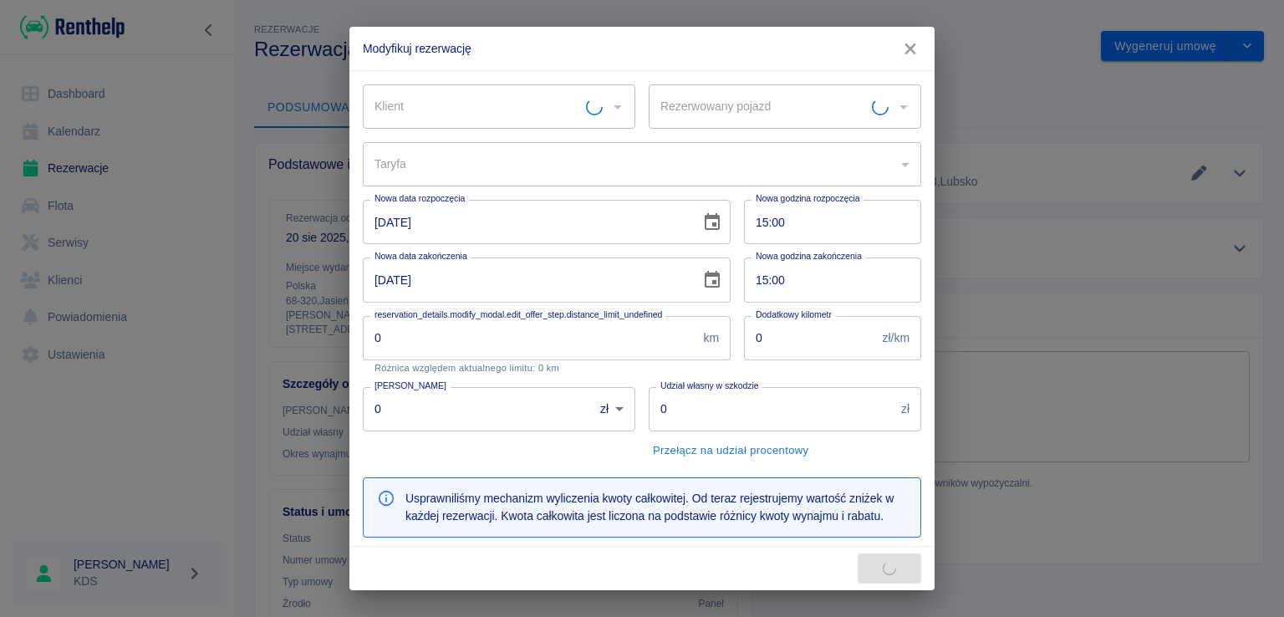
type input "[PERSON_NAME]"
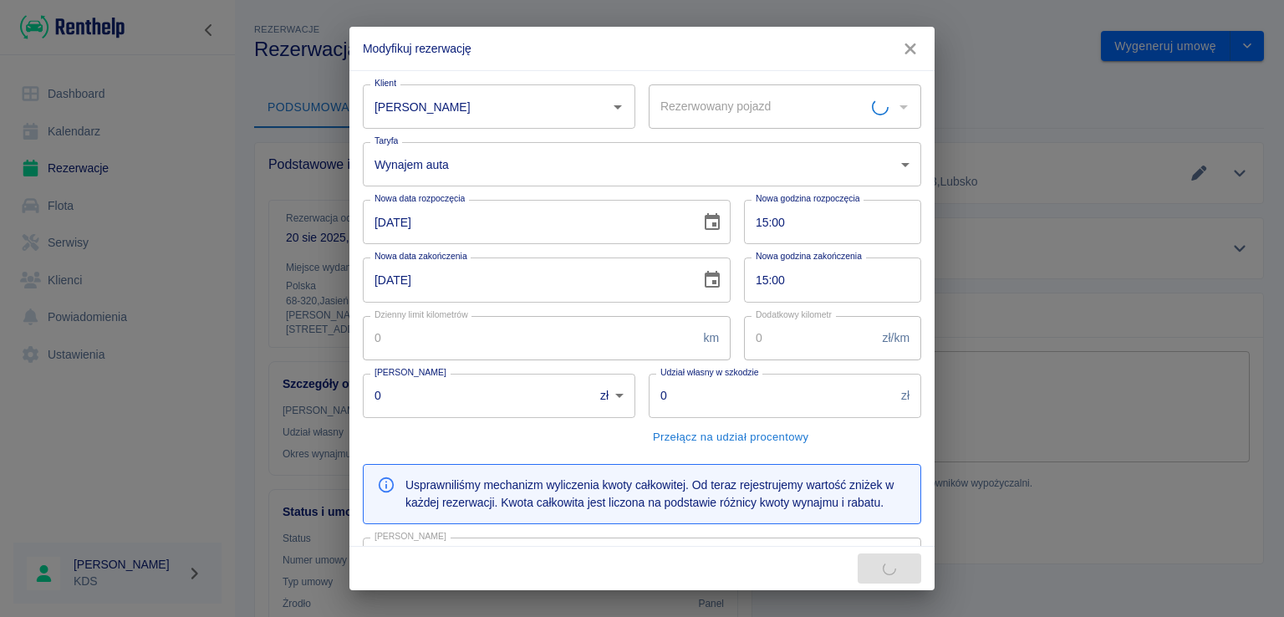
type input "Vw Crafter 1 - FZ0372U"
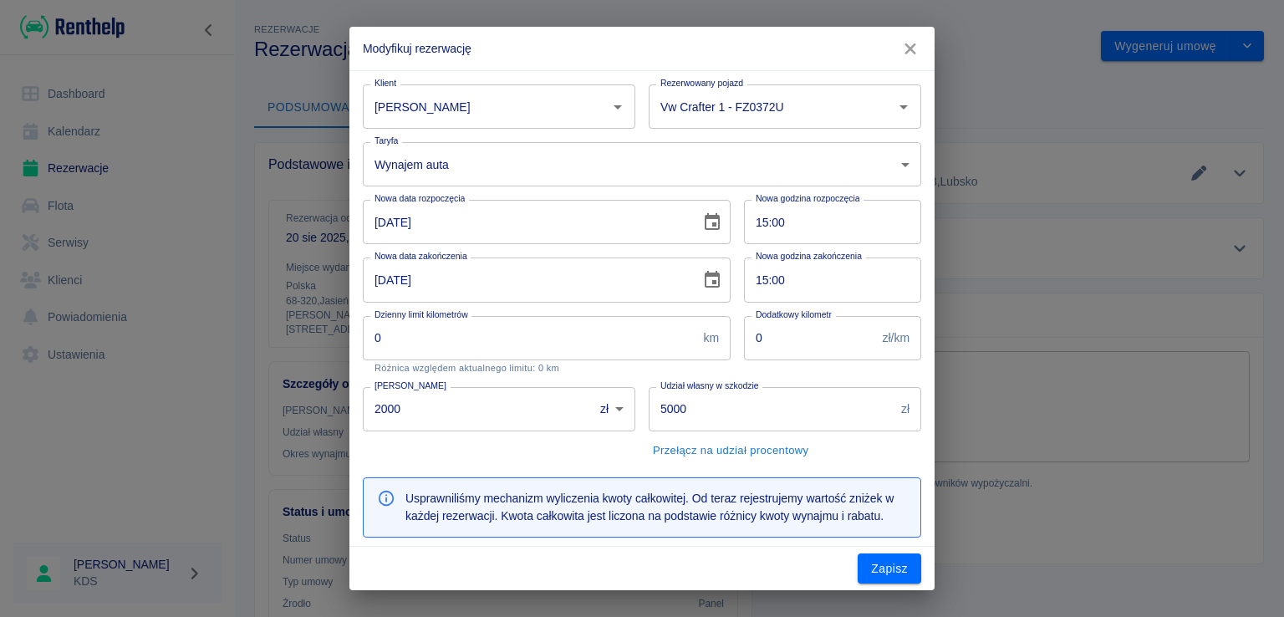
type input "2000"
type input "5000"
type input "1200"
click at [481, 409] on input "2000" at bounding box center [472, 409] width 219 height 44
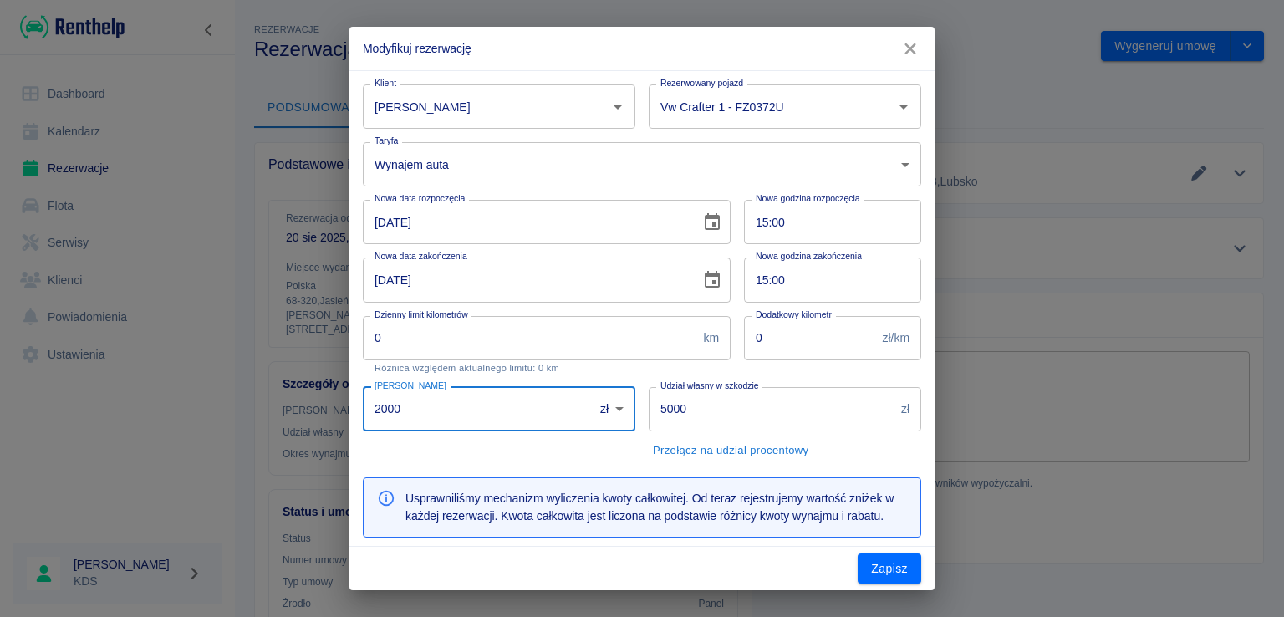
click at [481, 409] on input "2000" at bounding box center [472, 409] width 219 height 44
type input "1000"
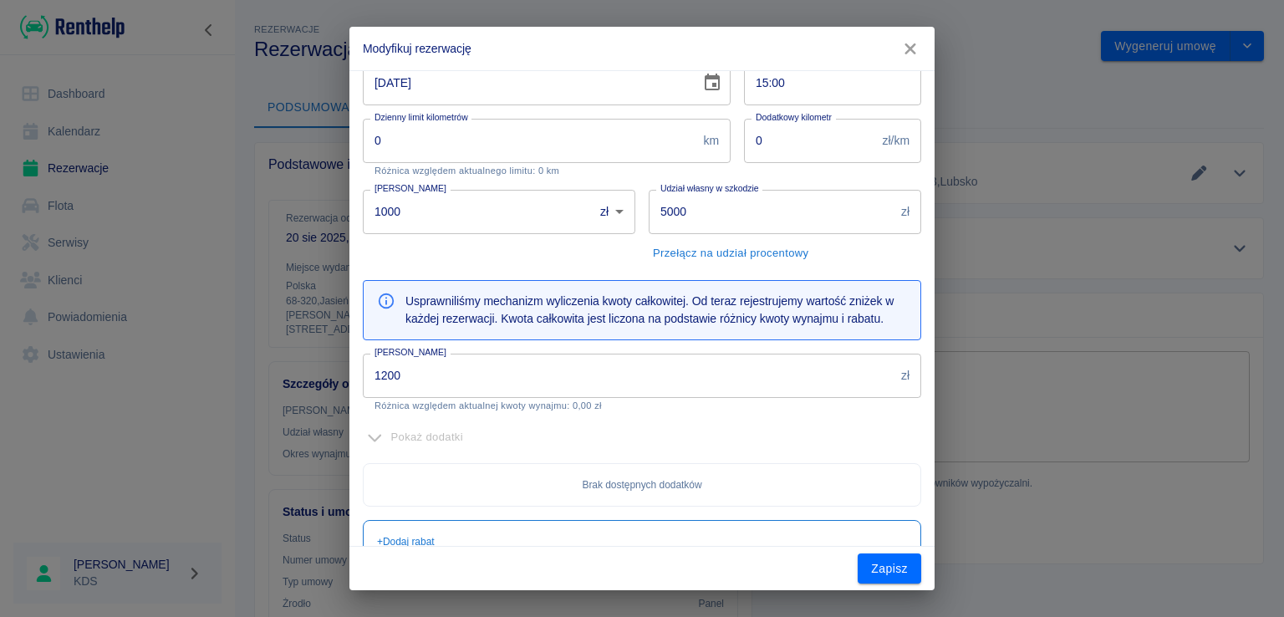
scroll to position [207, 0]
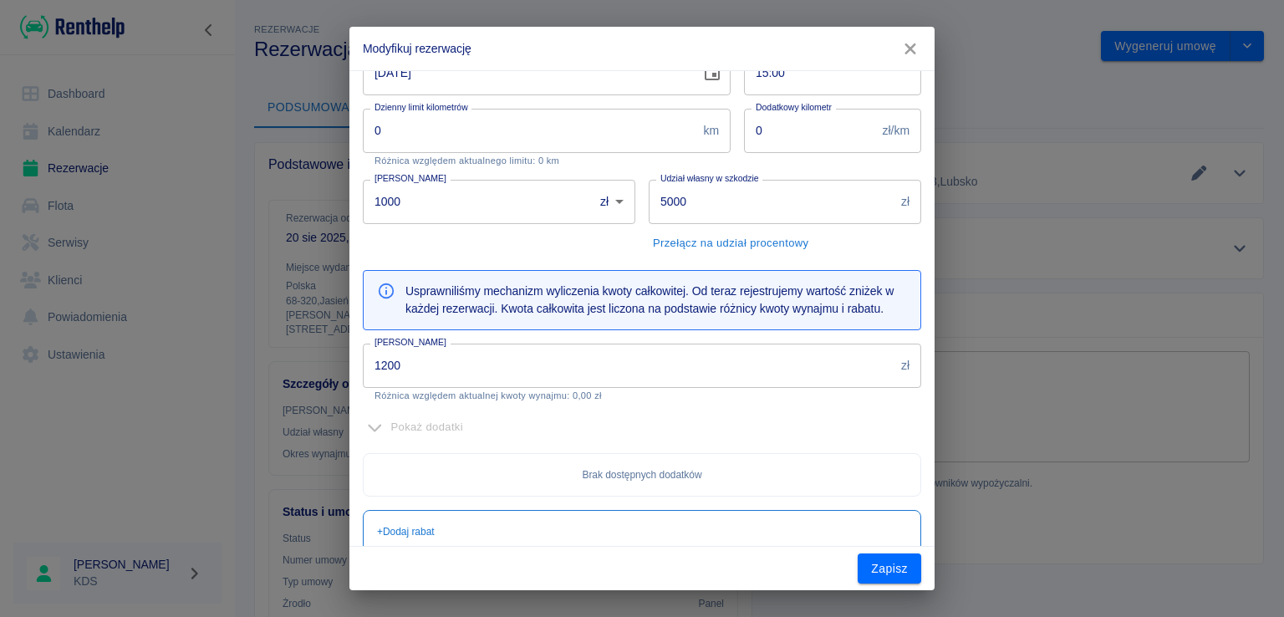
click at [503, 368] on input "1200" at bounding box center [629, 366] width 532 height 44
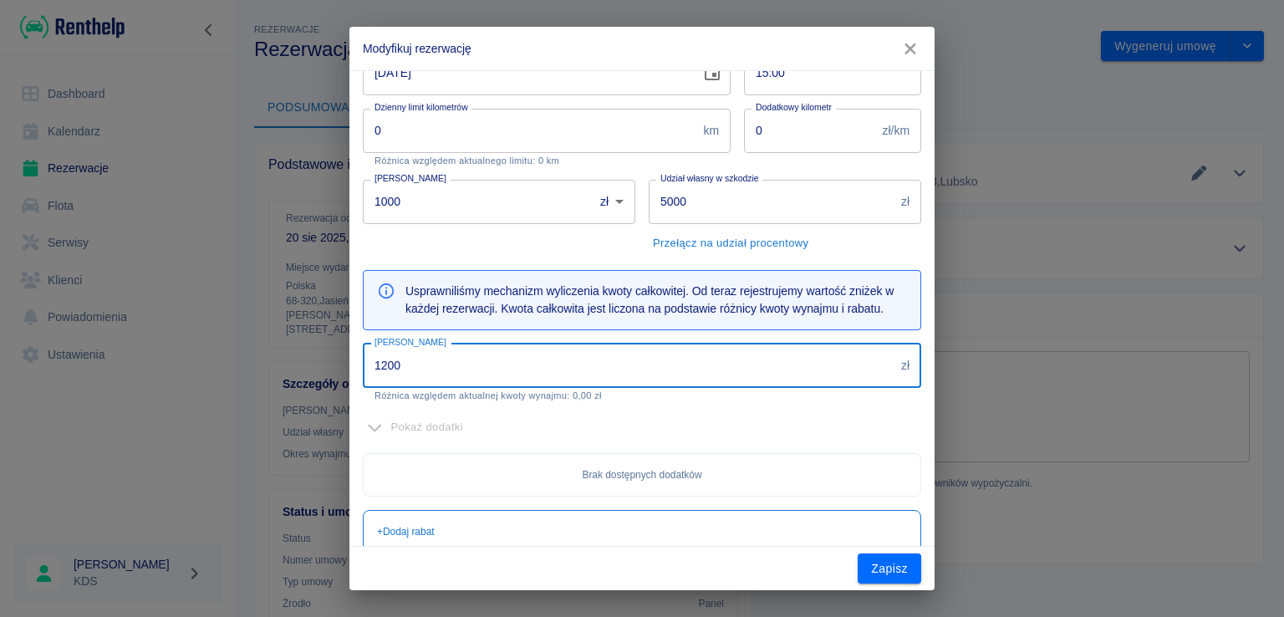
click at [503, 368] on input "1200" at bounding box center [629, 366] width 532 height 44
type input "900"
click at [878, 570] on button "Zapisz" at bounding box center [890, 568] width 64 height 31
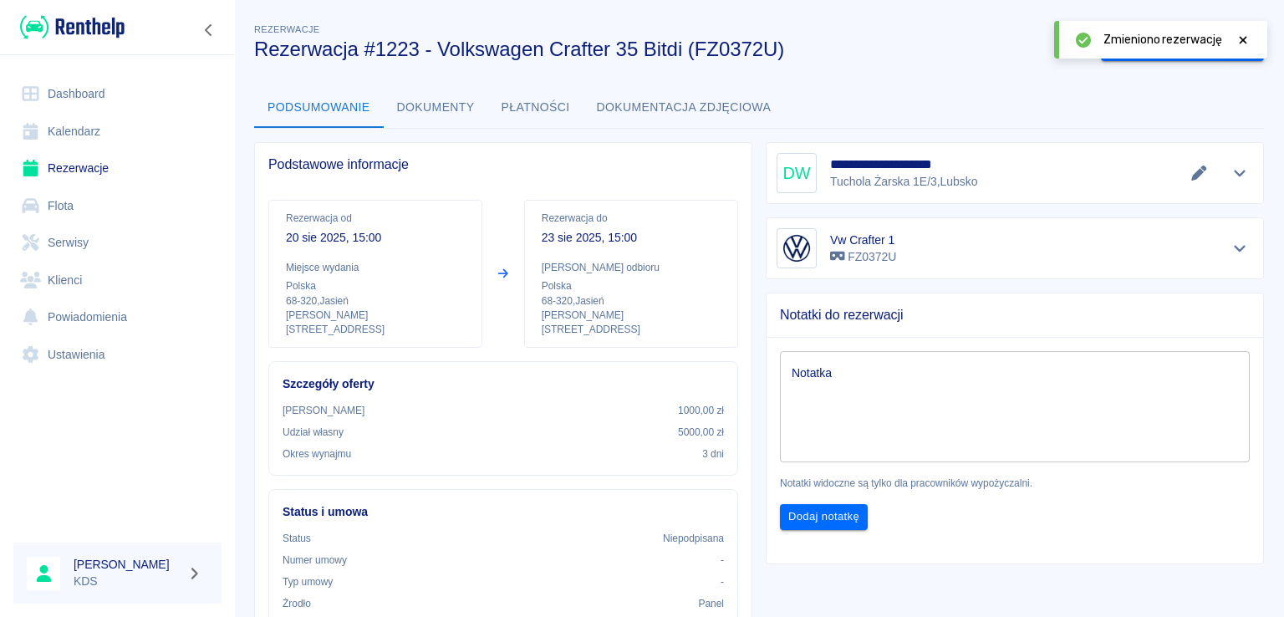
click at [1245, 40] on icon at bounding box center [1242, 40] width 15 height 12
click at [1160, 53] on button "Wygeneruj umowę" at bounding box center [1166, 46] width 130 height 31
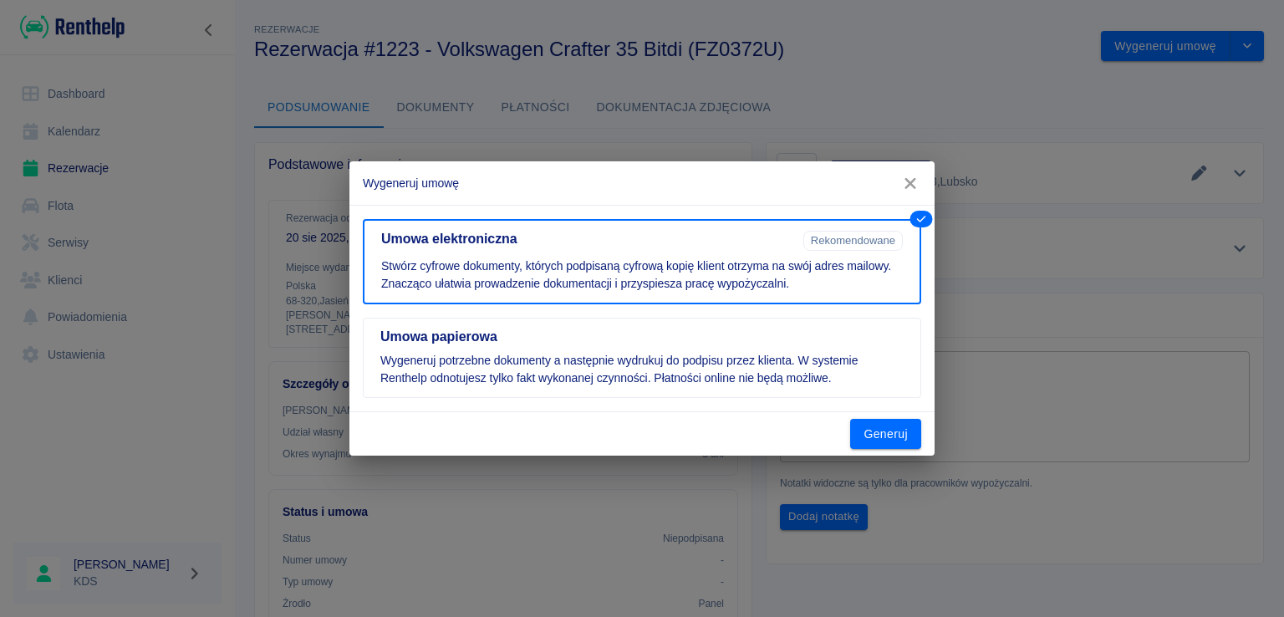
click at [913, 186] on icon "button" at bounding box center [909, 183] width 11 height 11
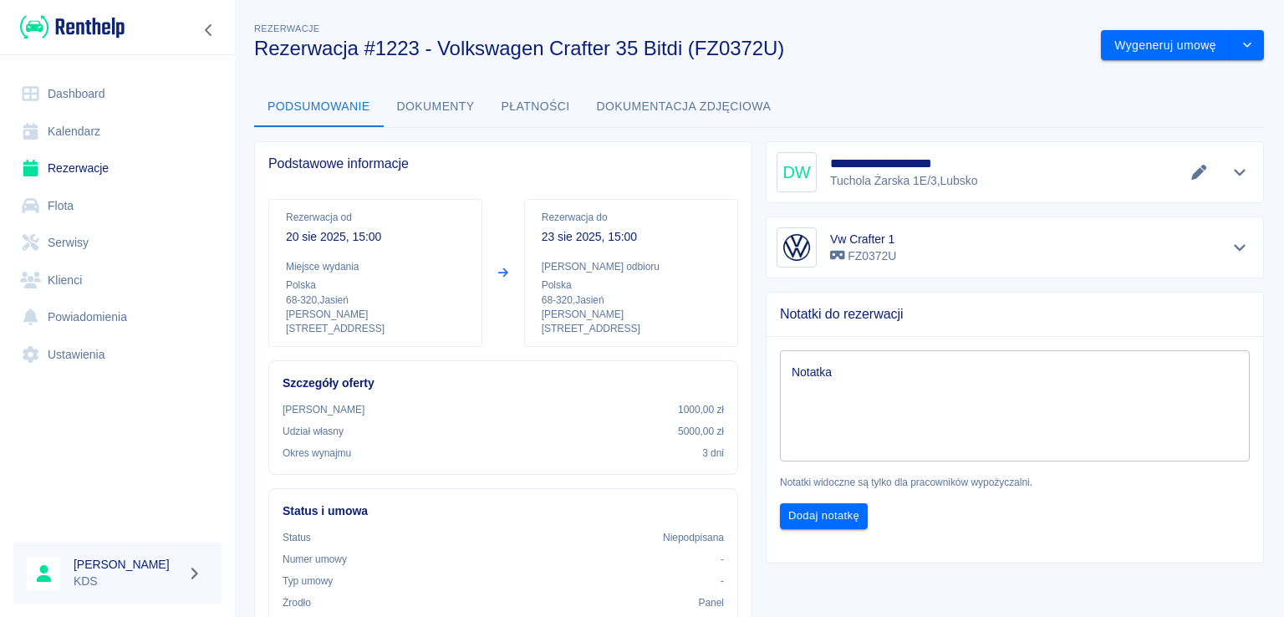
scroll to position [0, 0]
click at [1231, 58] on button "drop-down" at bounding box center [1246, 46] width 33 height 31
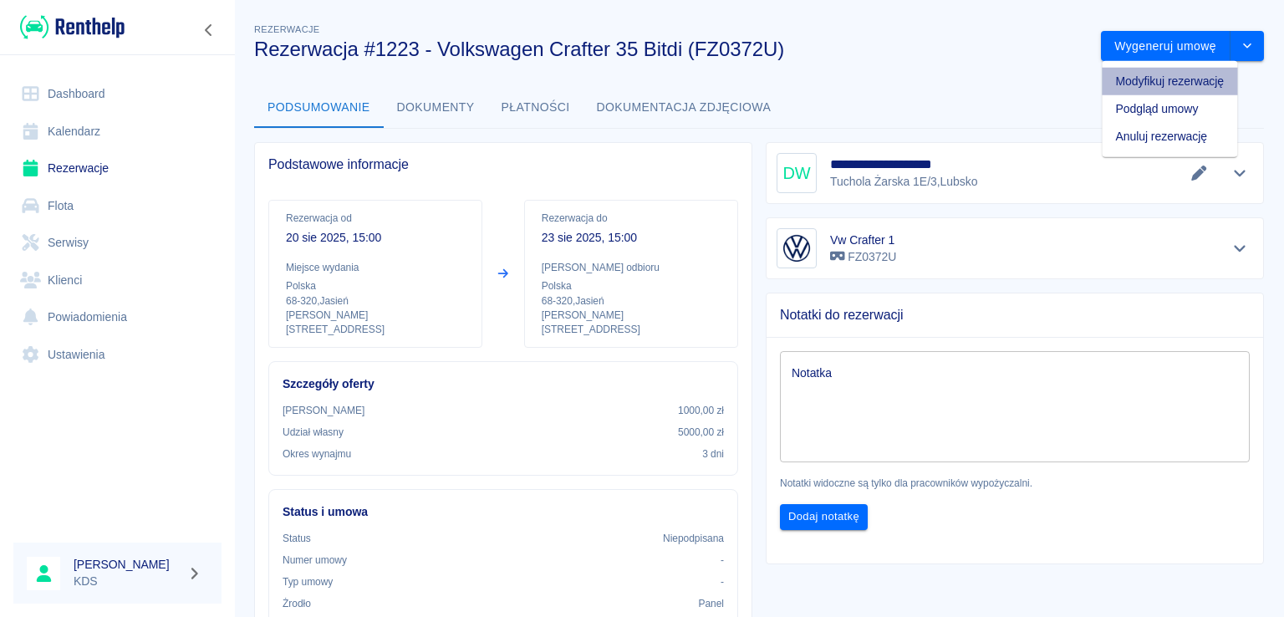
click at [1173, 82] on li "Modyfikuj rezerwację" at bounding box center [1169, 82] width 135 height 28
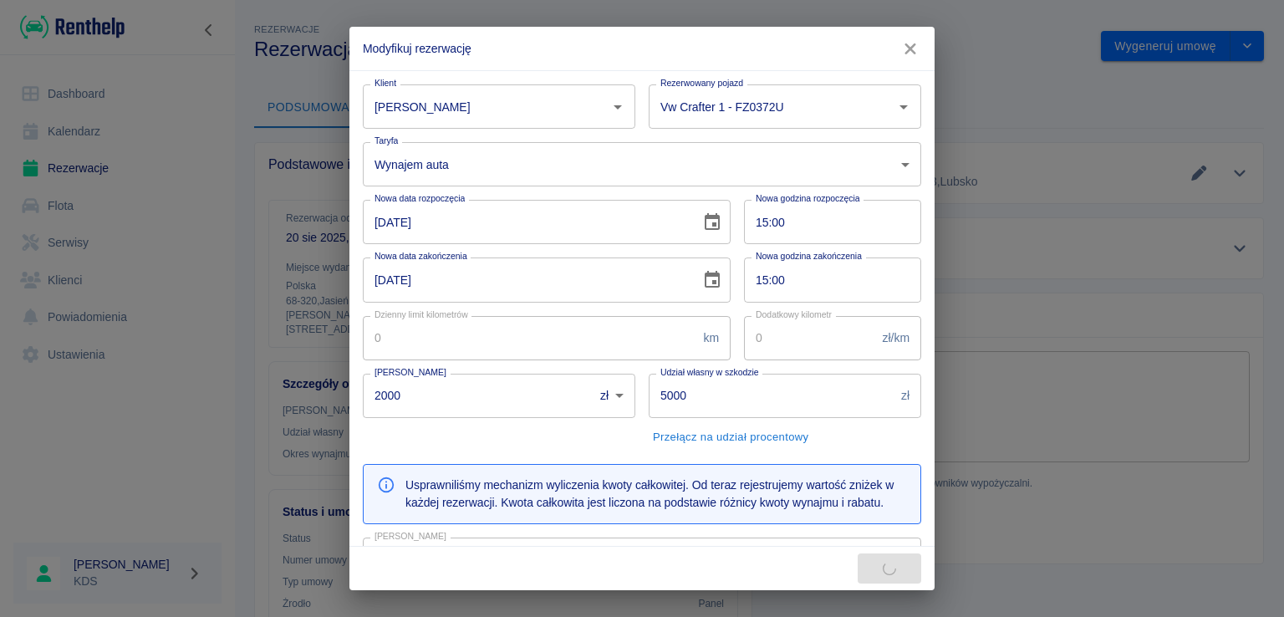
type input "1000"
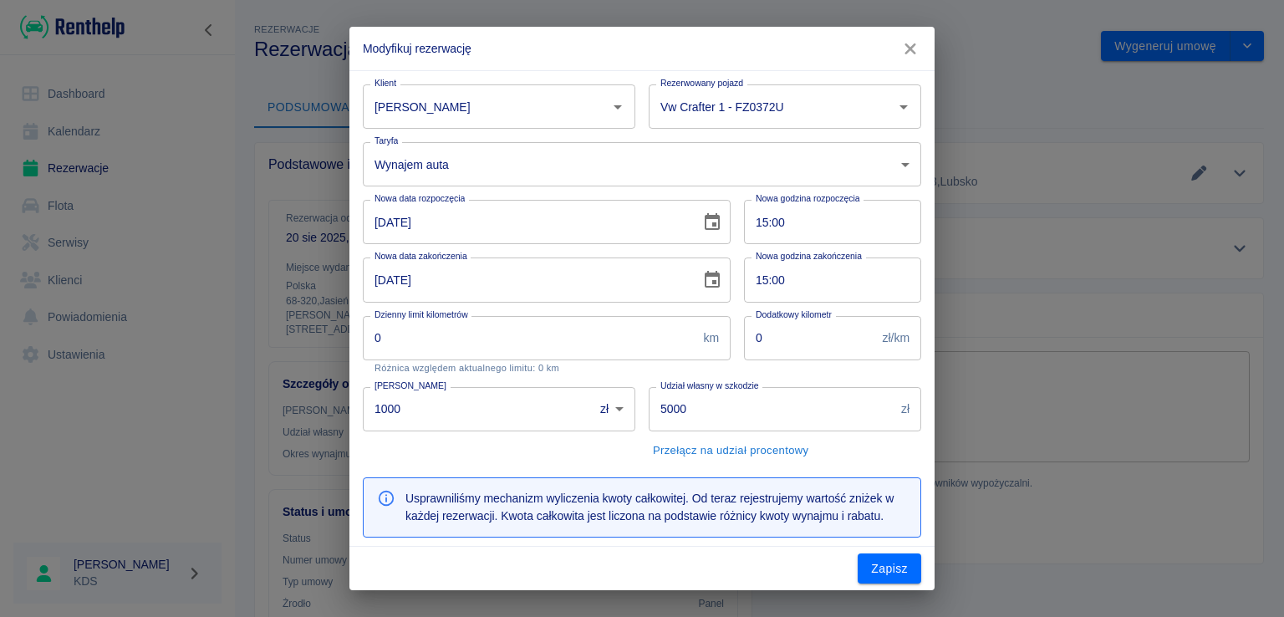
click at [853, 225] on input "15:00" at bounding box center [826, 222] width 165 height 44
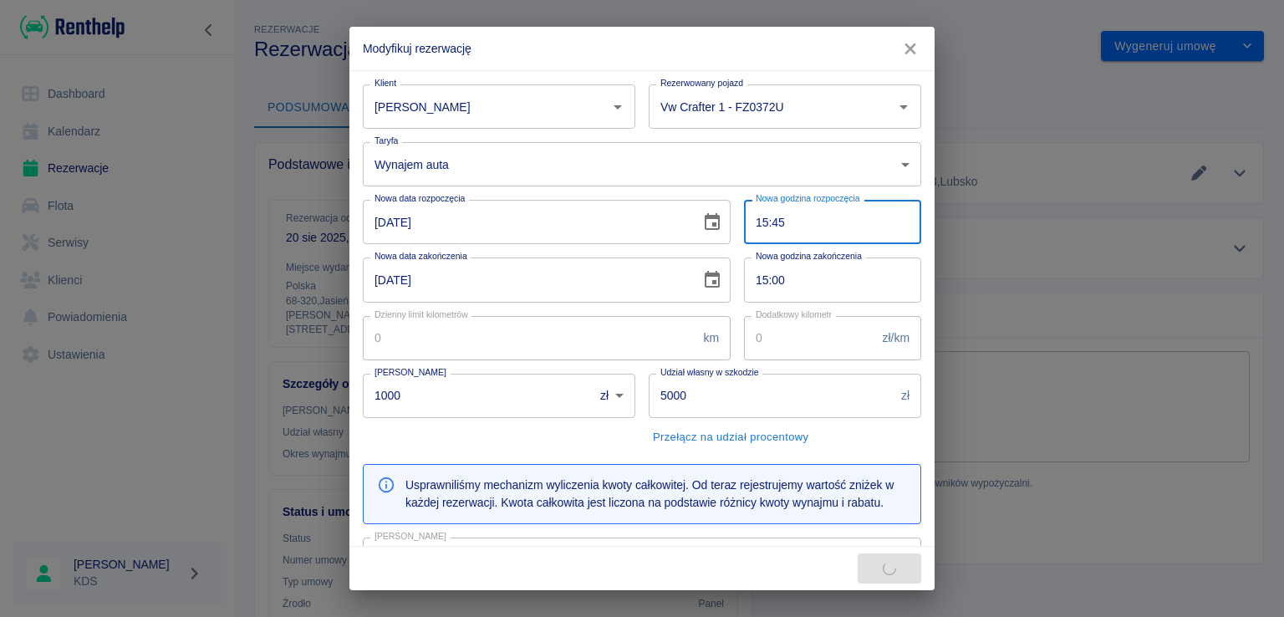
type input "15:45"
click at [845, 263] on input "15:00" at bounding box center [826, 279] width 165 height 44
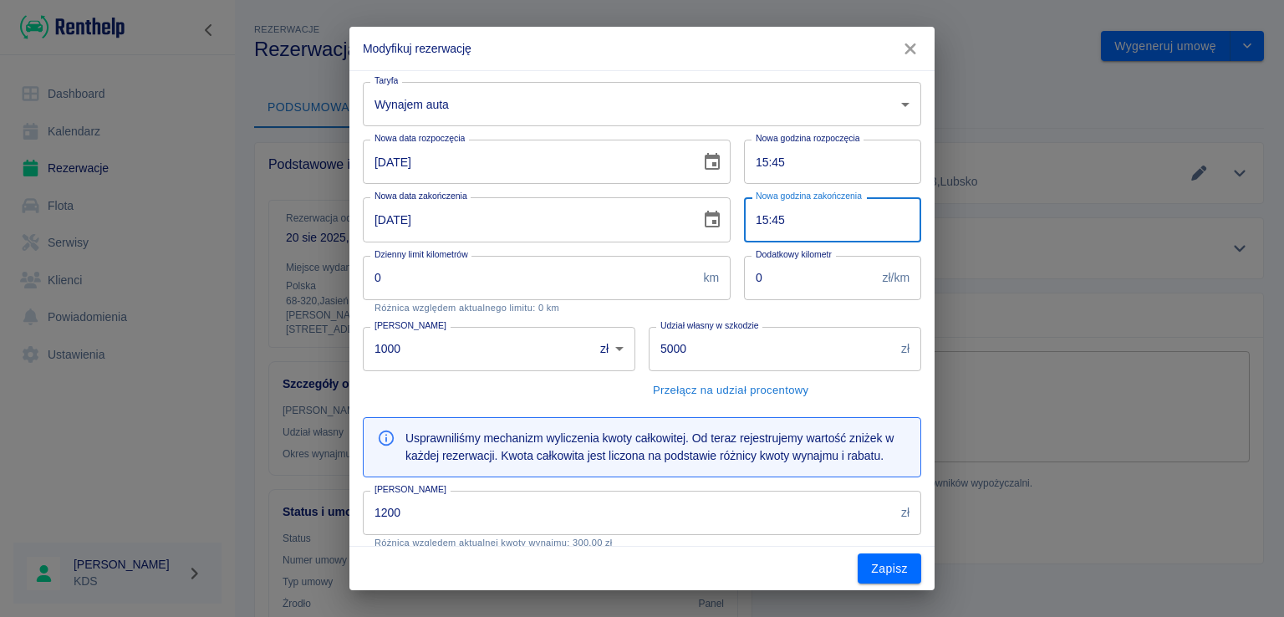
scroll to position [251, 0]
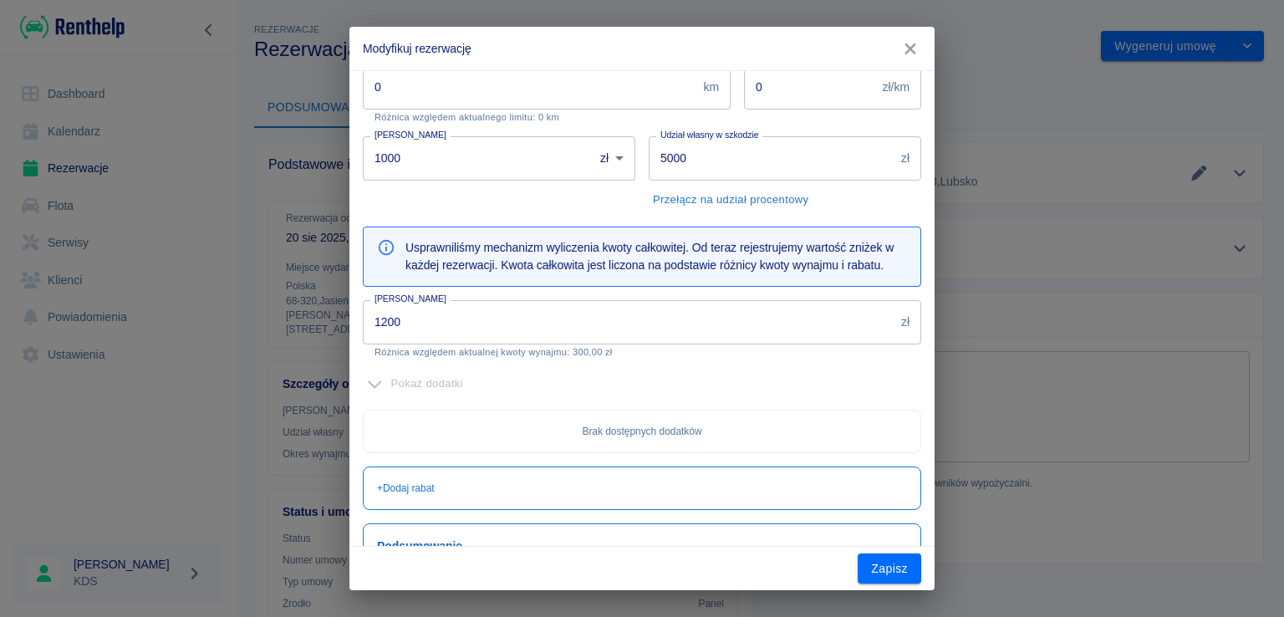
type input "15:45"
click at [456, 330] on input "1200" at bounding box center [629, 322] width 532 height 44
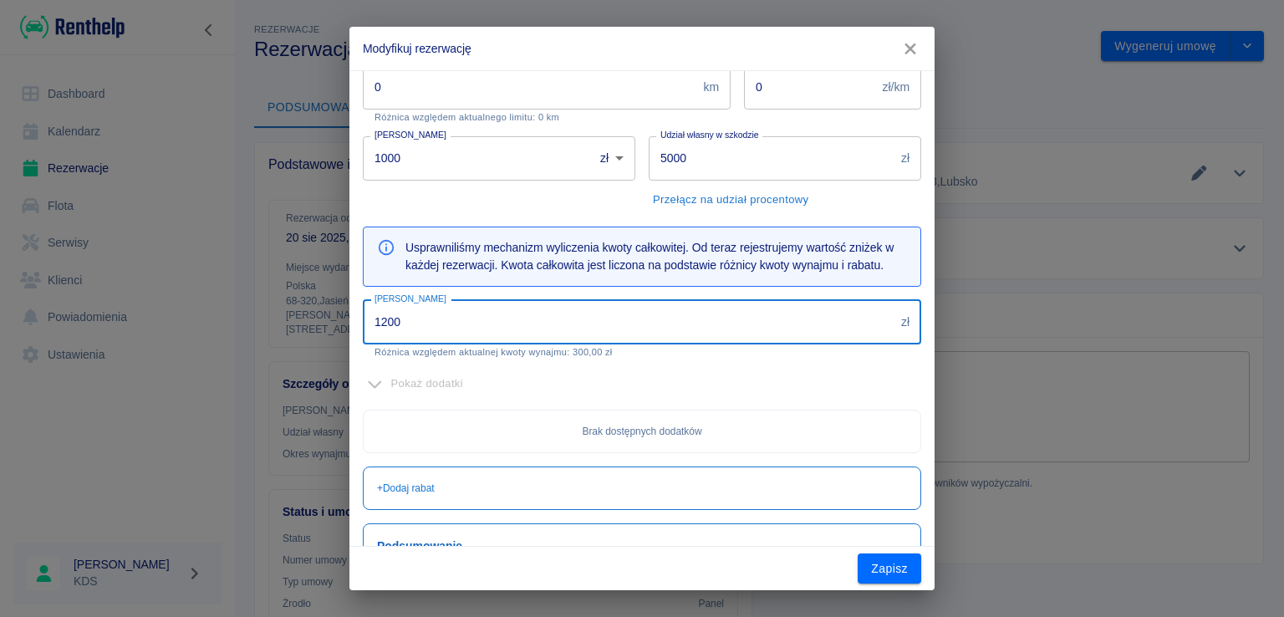
click at [456, 332] on input "1200" at bounding box center [629, 322] width 532 height 44
type input "900"
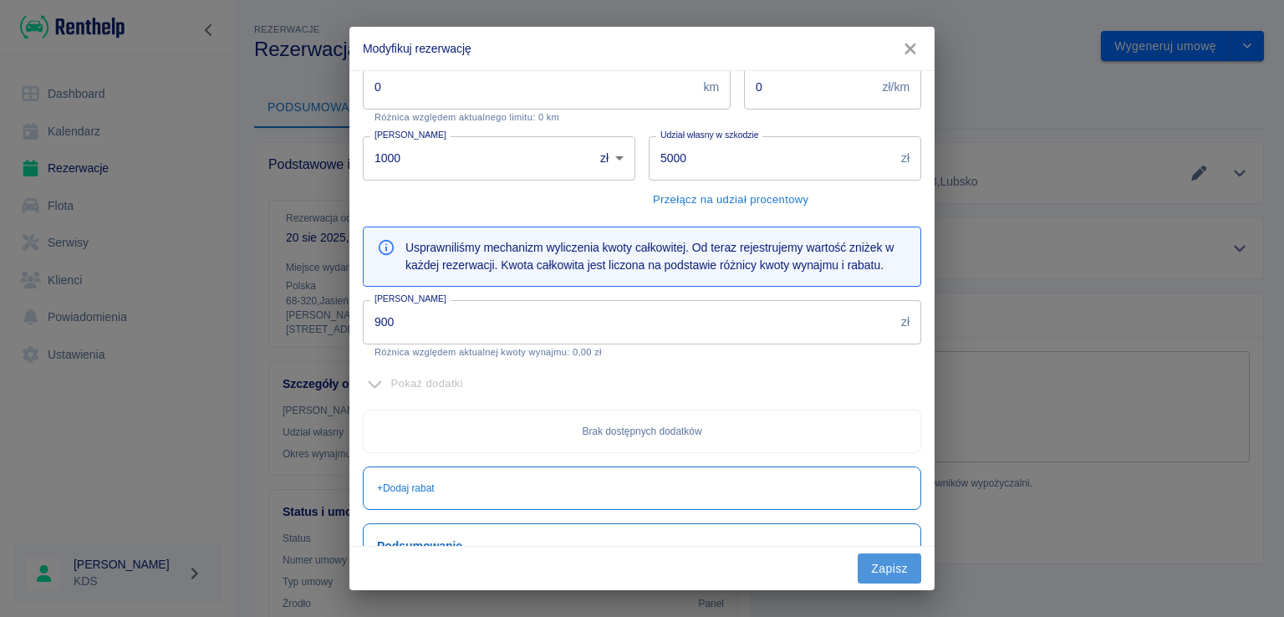
click at [878, 564] on button "Zapisz" at bounding box center [890, 568] width 64 height 31
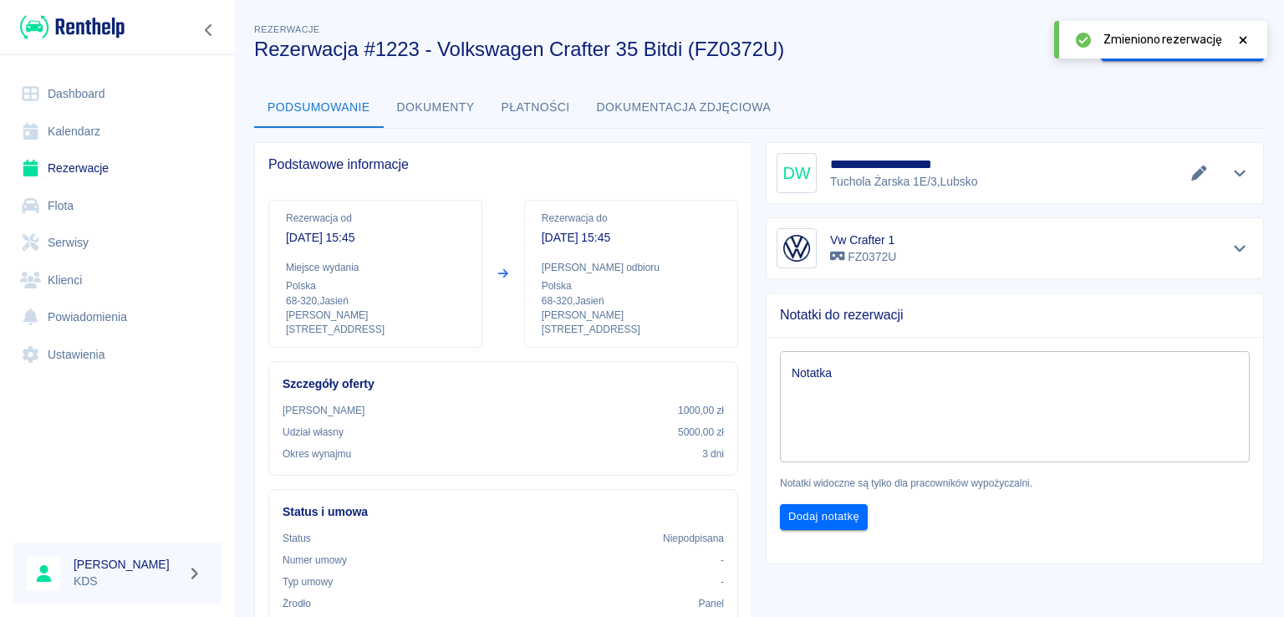
click at [1240, 38] on icon at bounding box center [1244, 40] width 8 height 8
click at [1123, 50] on button "Wygeneruj umowę" at bounding box center [1166, 46] width 130 height 31
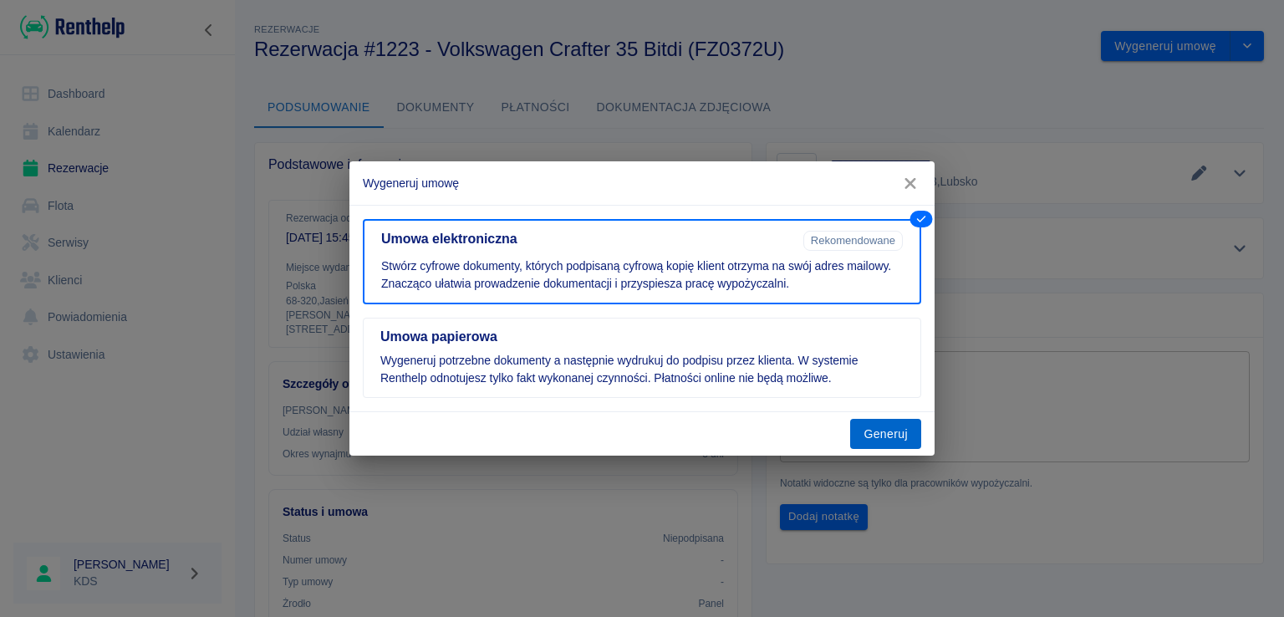
click at [887, 430] on button "Generuj" at bounding box center [885, 434] width 71 height 31
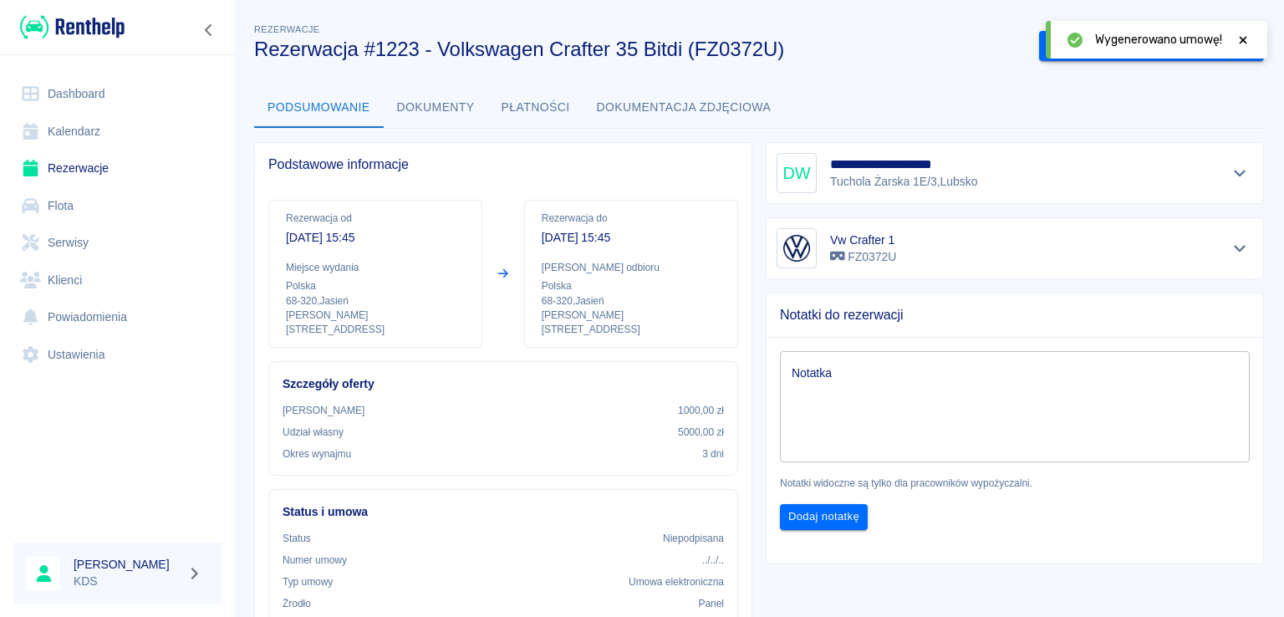
click at [1249, 38] on icon at bounding box center [1242, 40] width 15 height 12
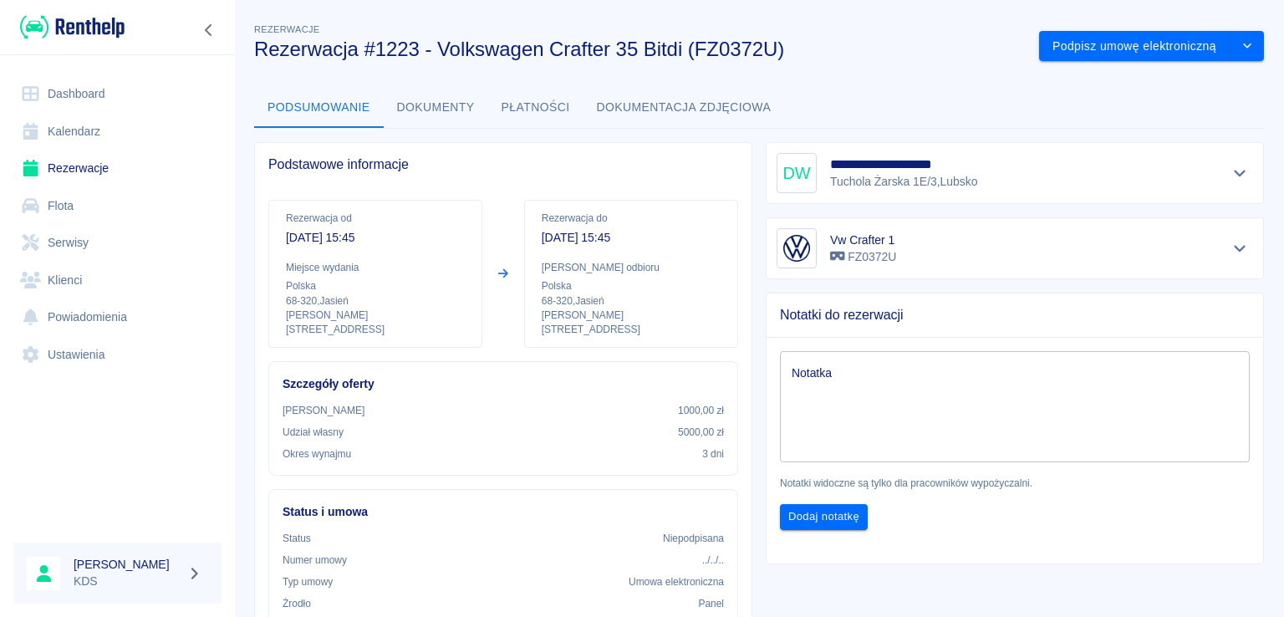
click at [78, 129] on link "Kalendarz" at bounding box center [117, 132] width 208 height 38
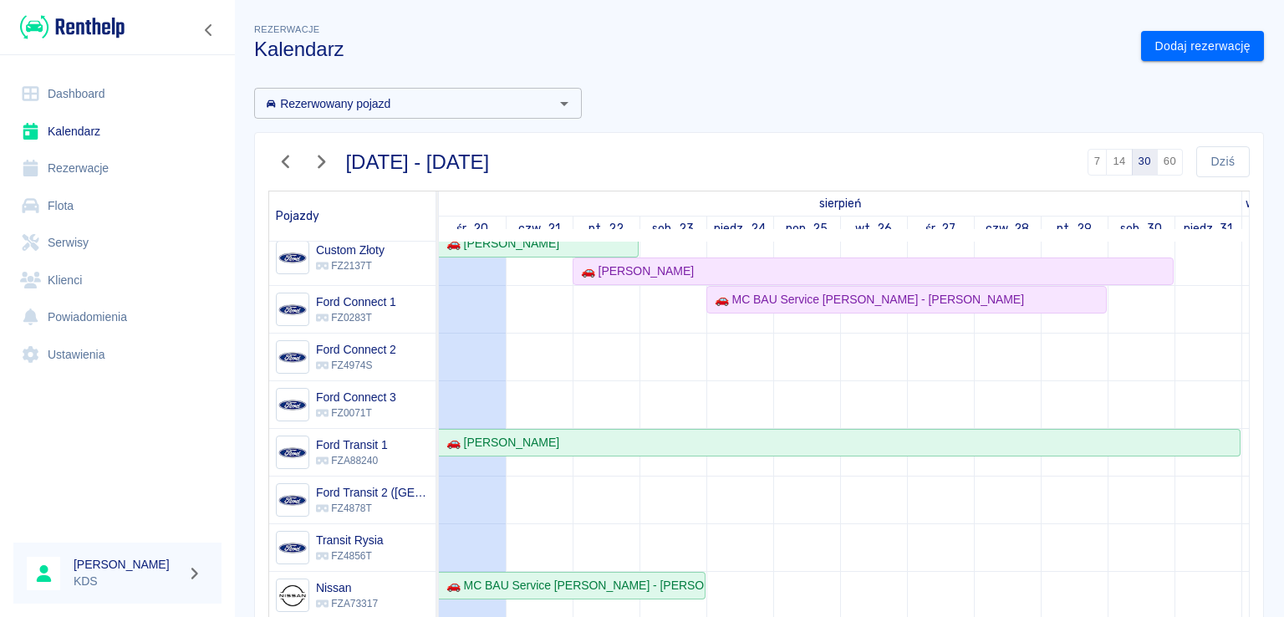
scroll to position [7, 0]
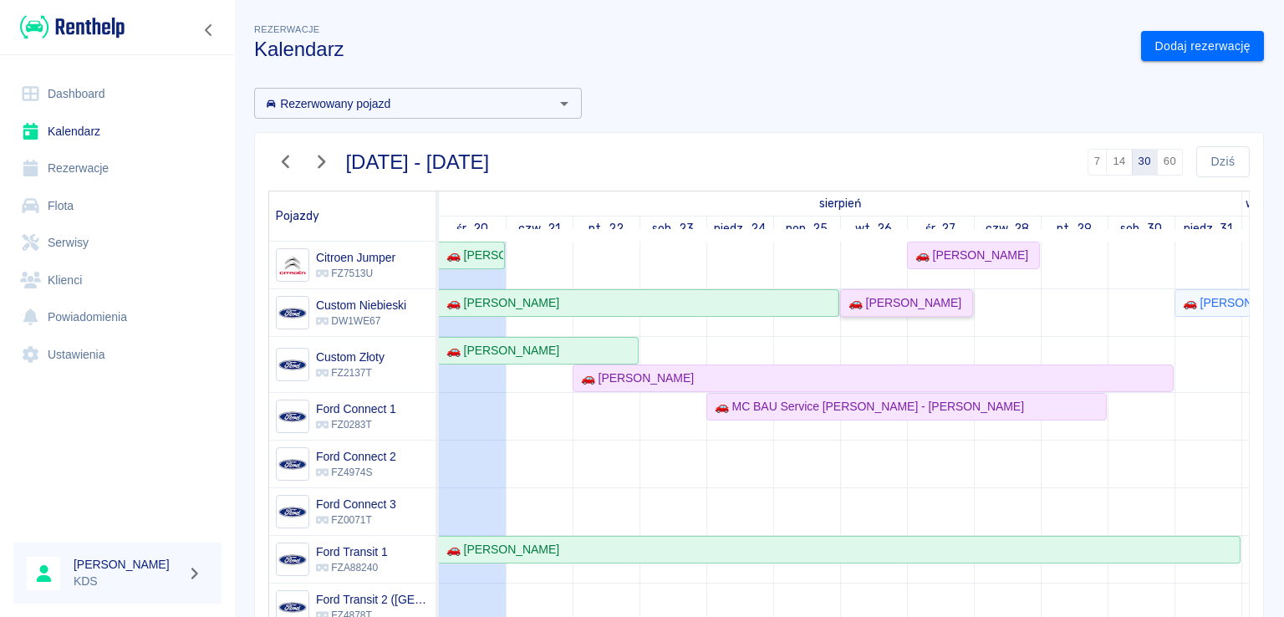
click at [933, 310] on div "🚗 [PERSON_NAME]" at bounding box center [907, 303] width 130 height 18
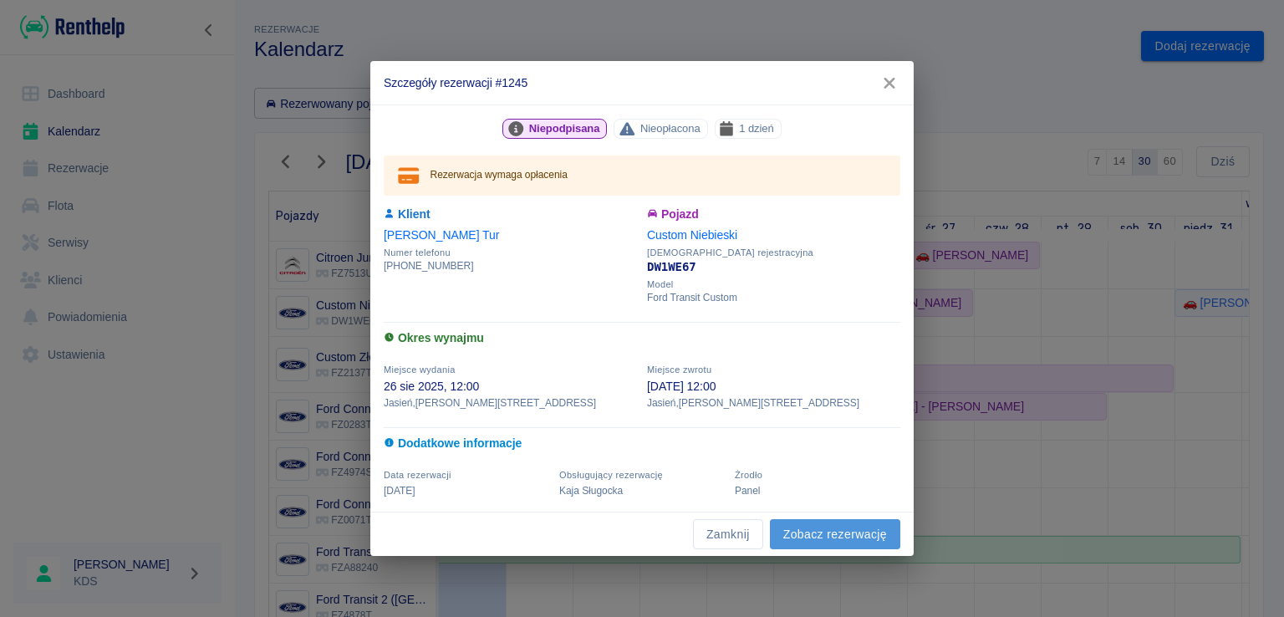
click at [822, 524] on link "Zobacz rezerwację" at bounding box center [835, 534] width 130 height 31
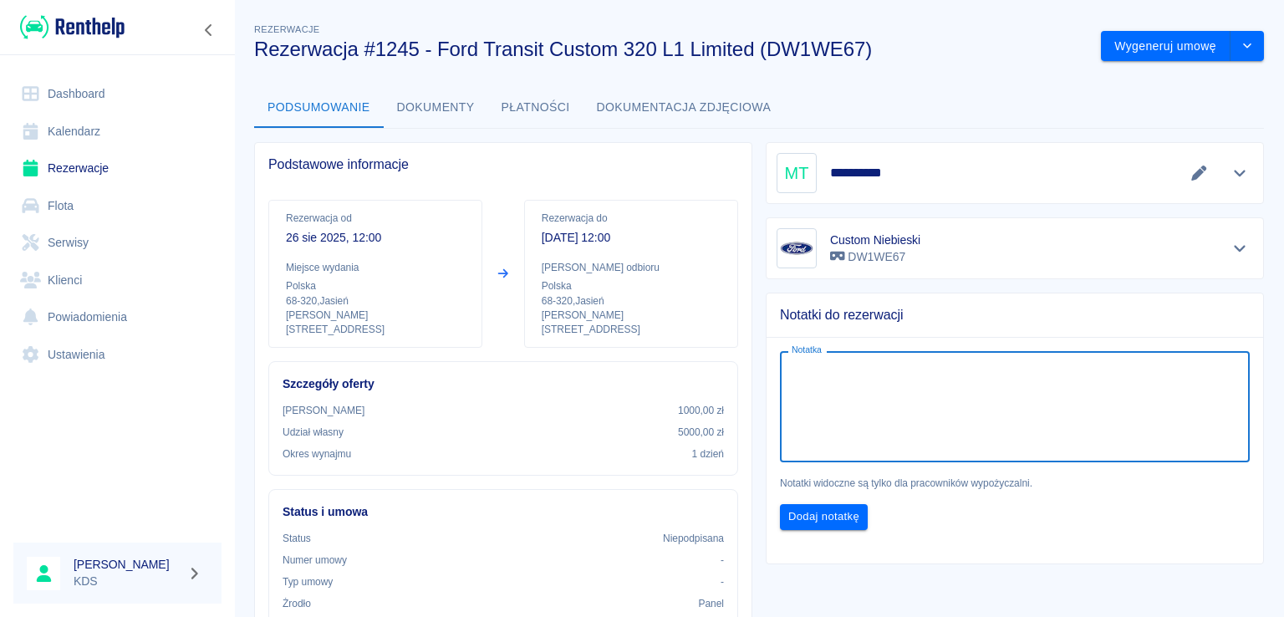
click at [888, 387] on textarea "Notatka" at bounding box center [1015, 407] width 446 height 84
type textarea "k"
type textarea "KAUCJA WPŁACONA NA KONTO . [DATE]"
click at [827, 523] on button "Dodaj notatkę" at bounding box center [824, 517] width 88 height 26
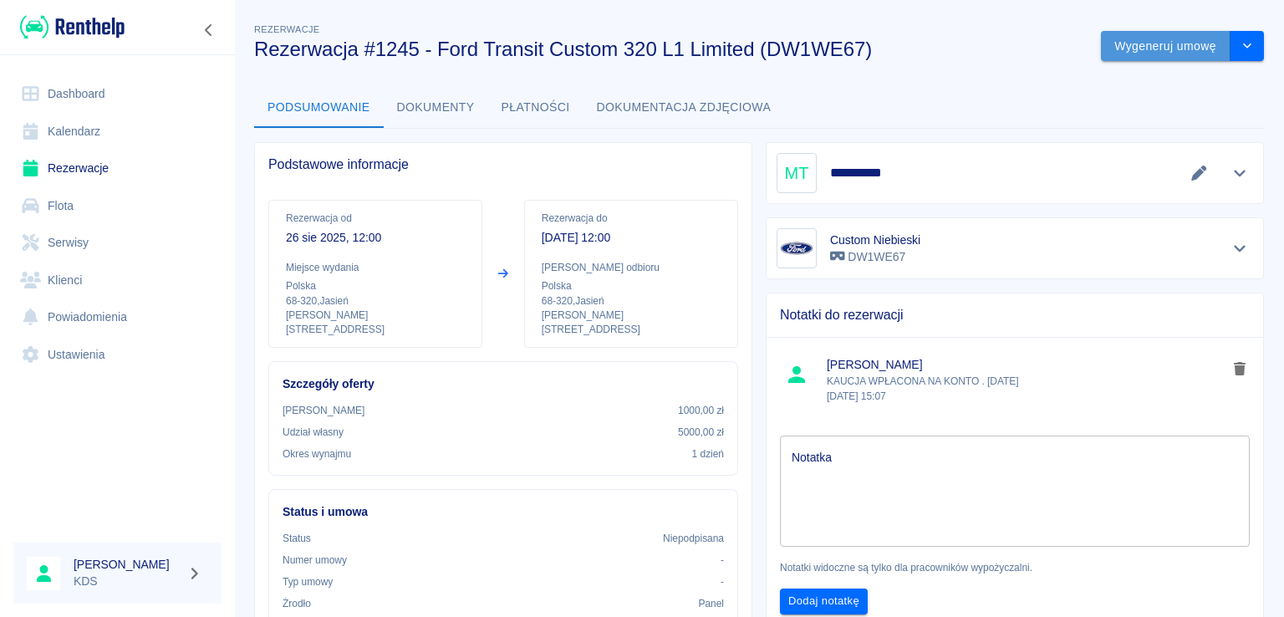
click at [1123, 39] on button "Wygeneruj umowę" at bounding box center [1166, 46] width 130 height 31
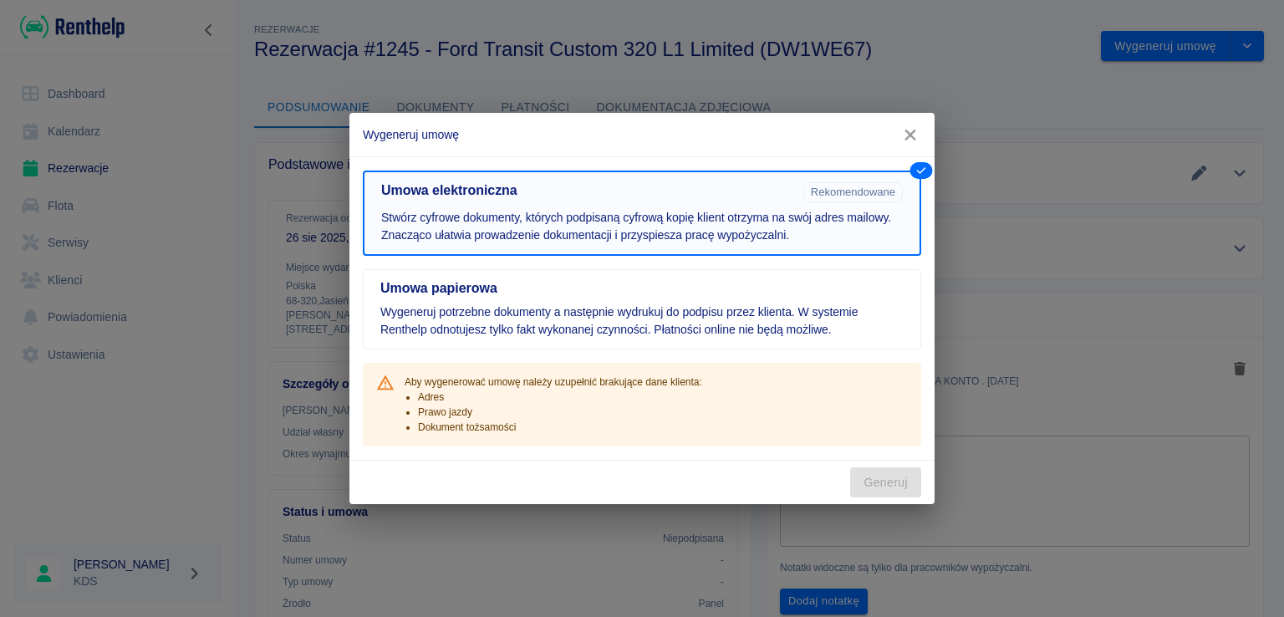
click at [913, 134] on icon "button" at bounding box center [909, 135] width 11 height 11
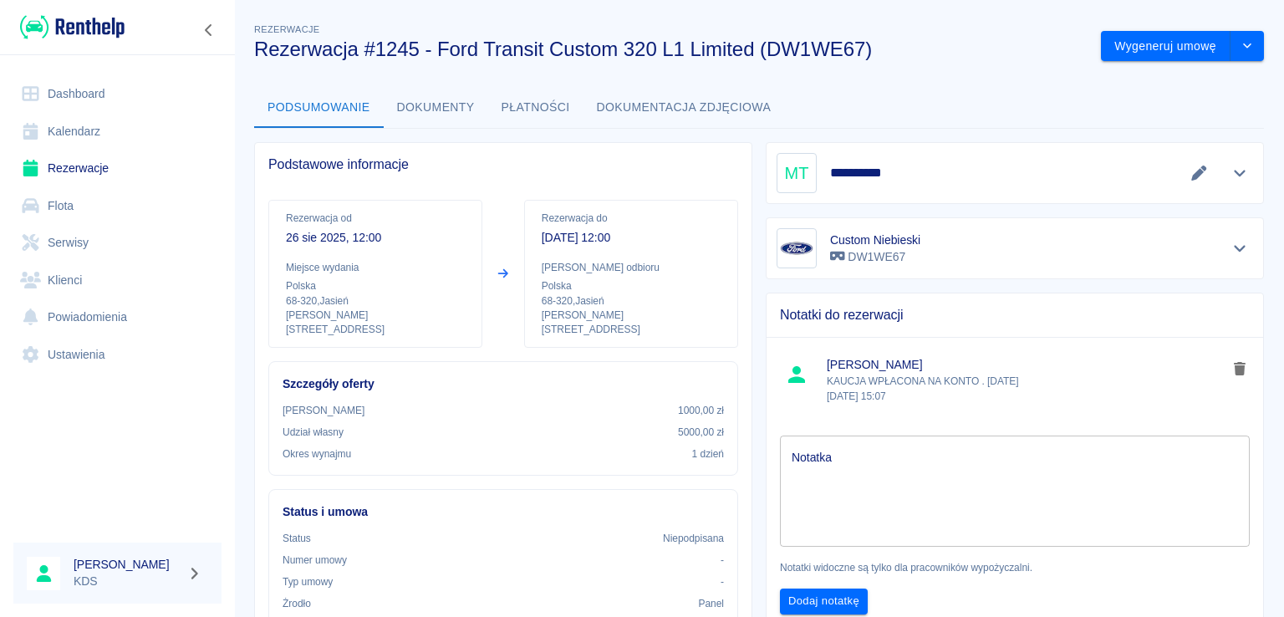
click at [80, 120] on link "Kalendarz" at bounding box center [117, 132] width 208 height 38
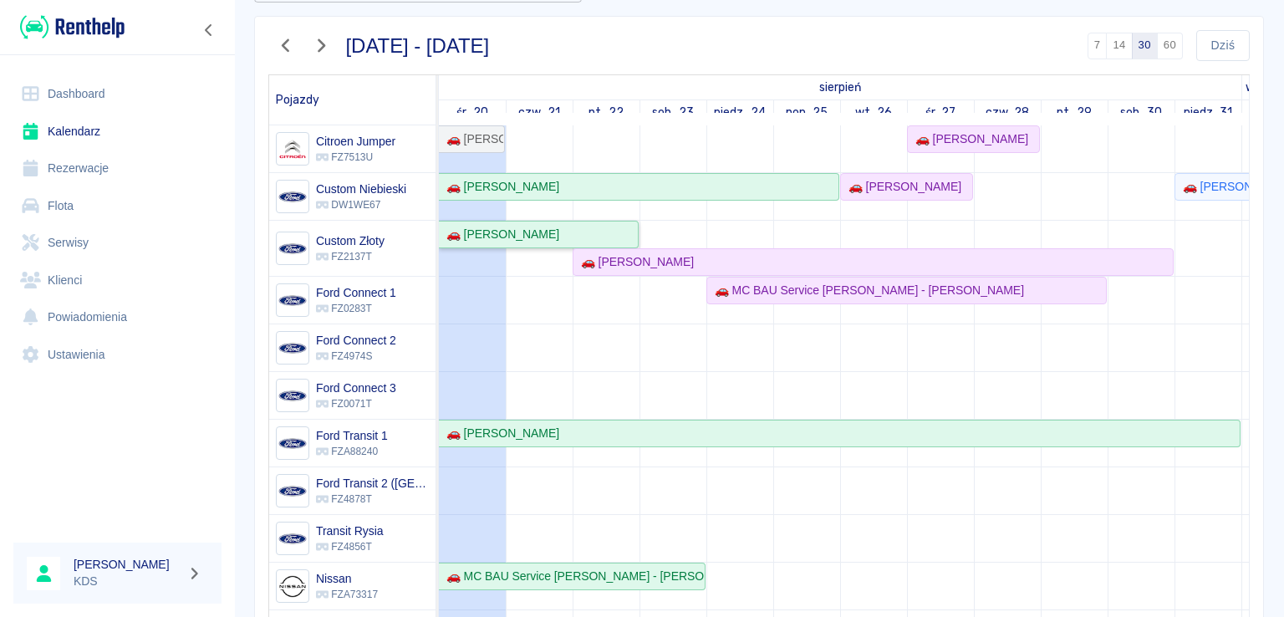
click at [608, 243] on link "🚗 [PERSON_NAME]" at bounding box center [539, 235] width 200 height 28
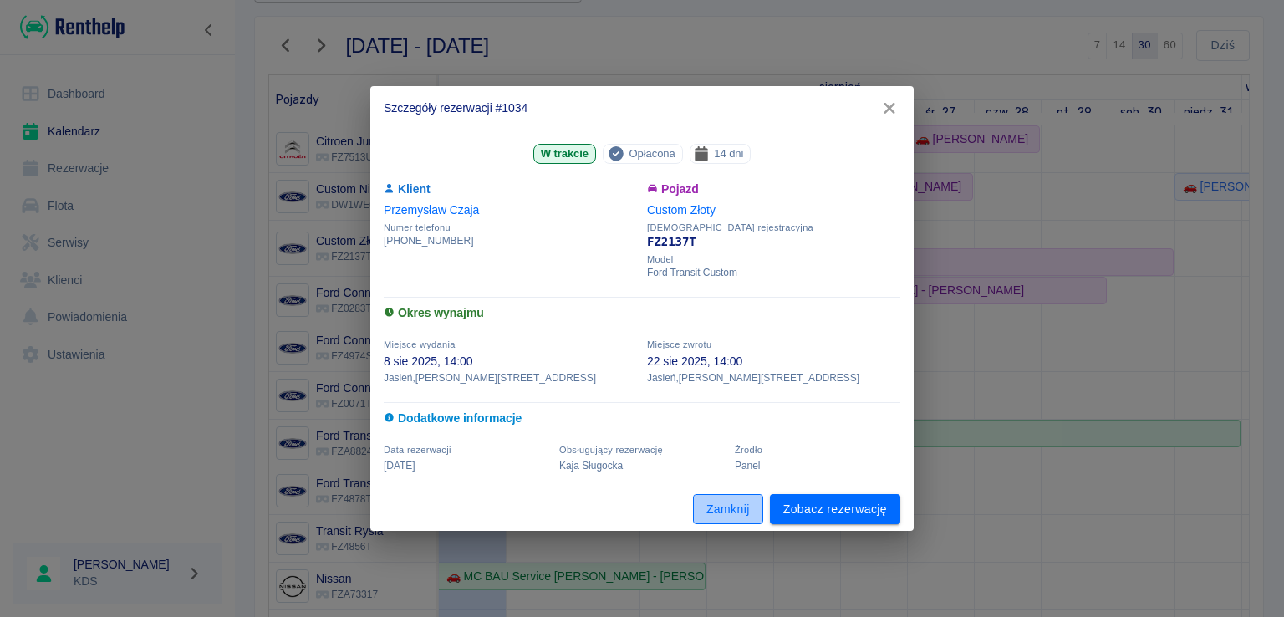
click at [721, 519] on button "Zamknij" at bounding box center [728, 509] width 70 height 31
